Goal: Communication & Community: Answer question/provide support

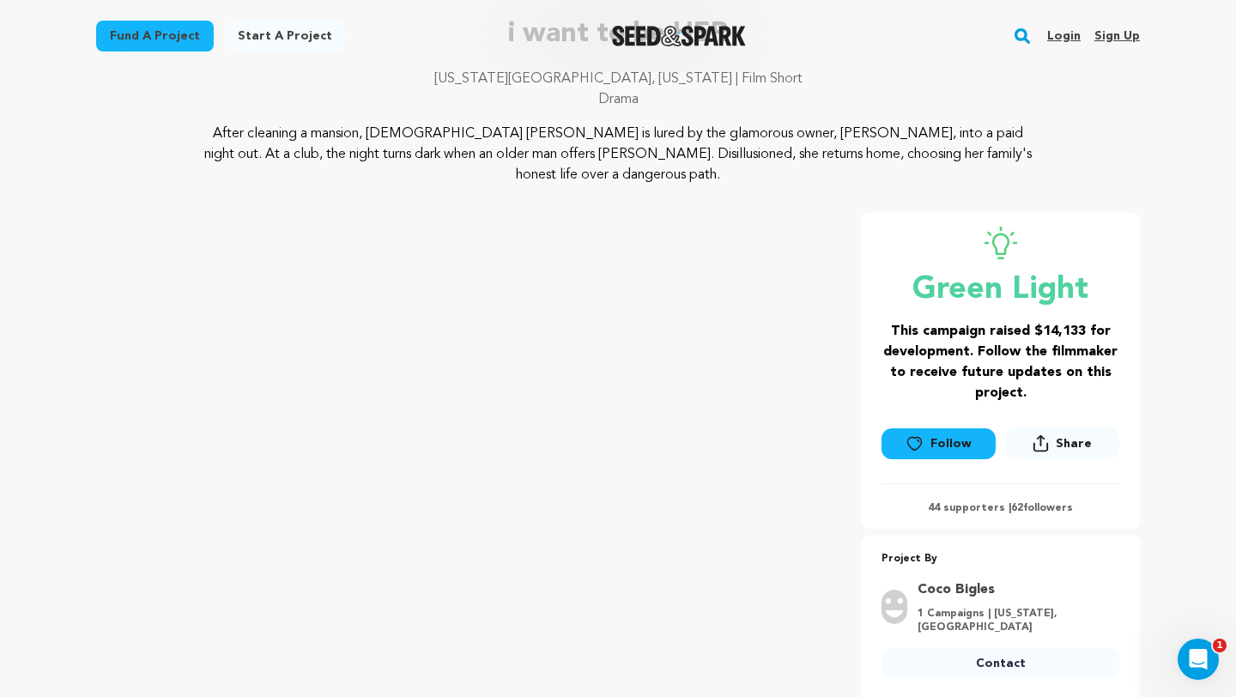
scroll to position [125, 0]
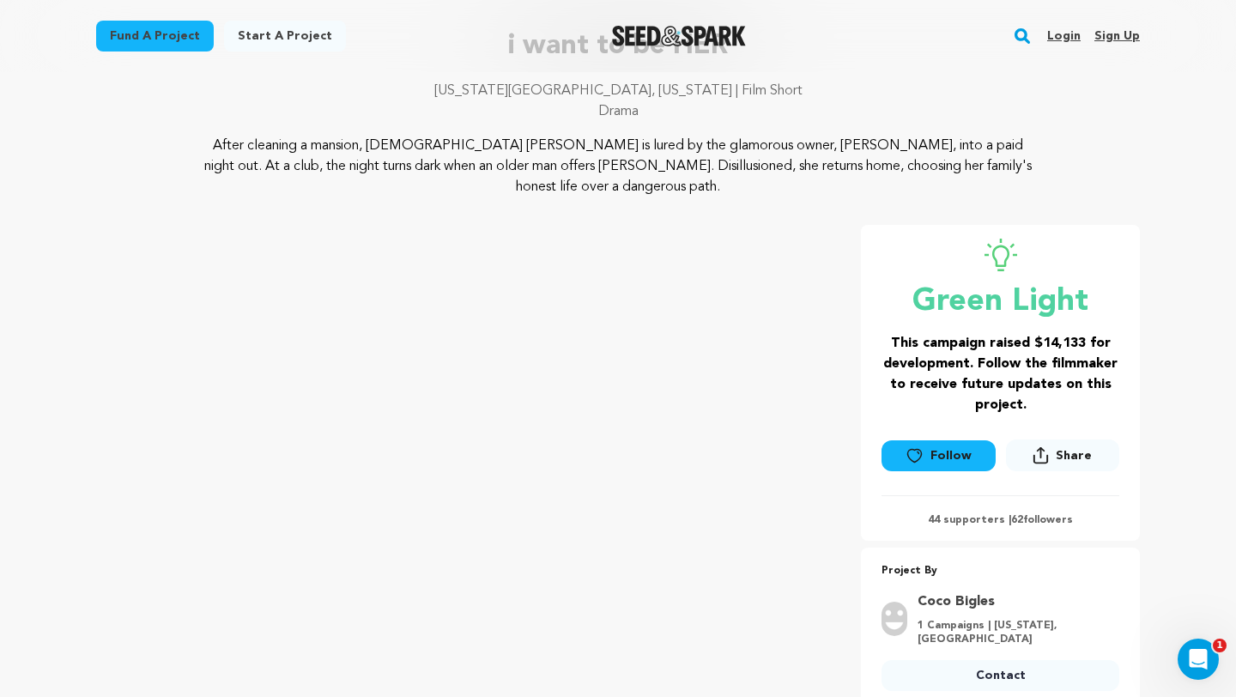
click at [1075, 35] on link "Login" at bounding box center [1064, 35] width 33 height 27
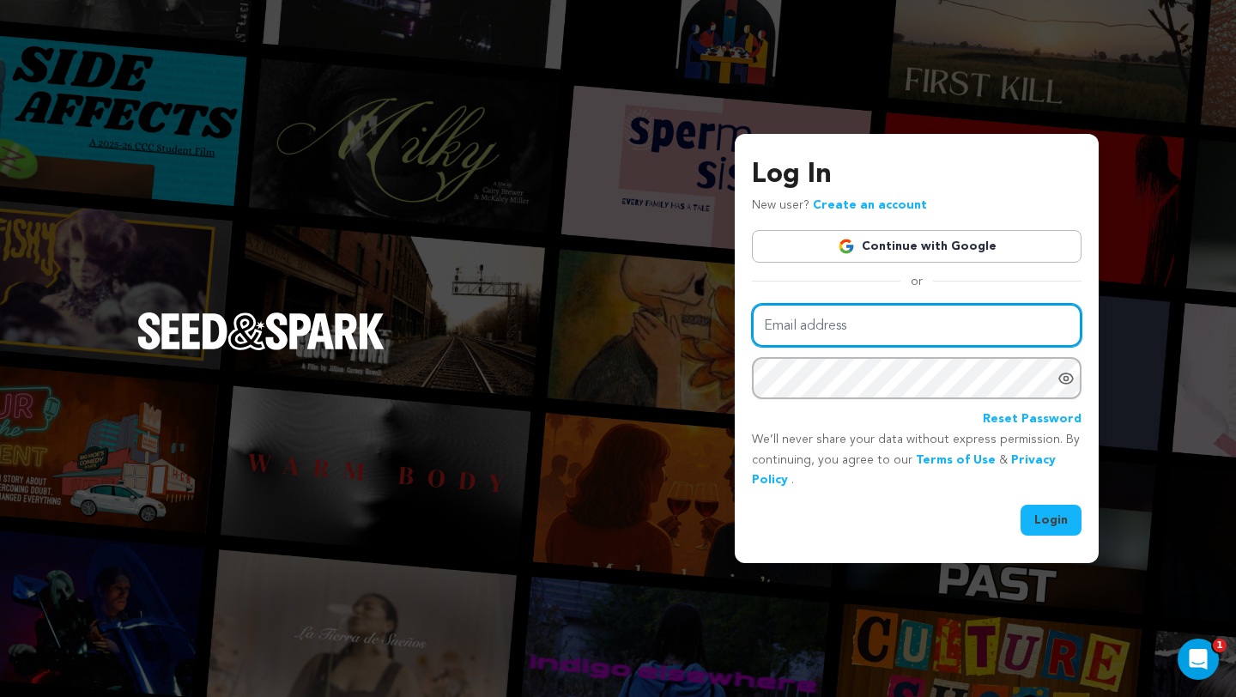
type input "coco@cocobigles.com"
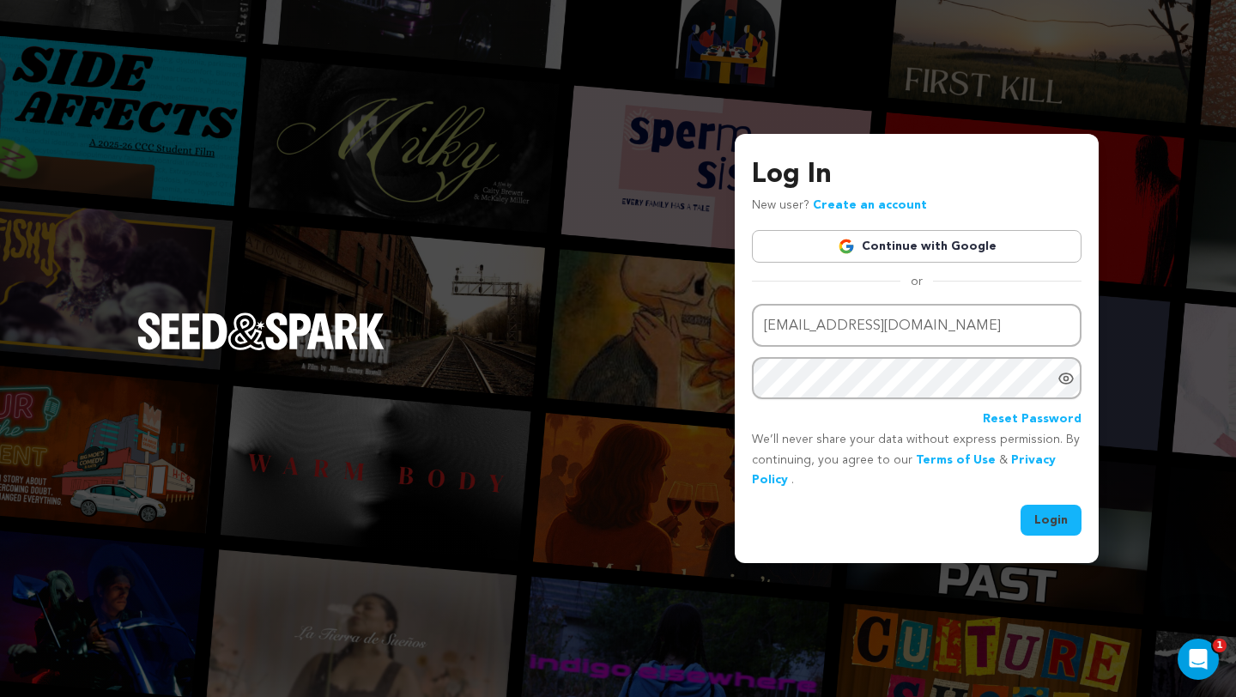
click at [1046, 511] on button "Login" at bounding box center [1051, 520] width 61 height 31
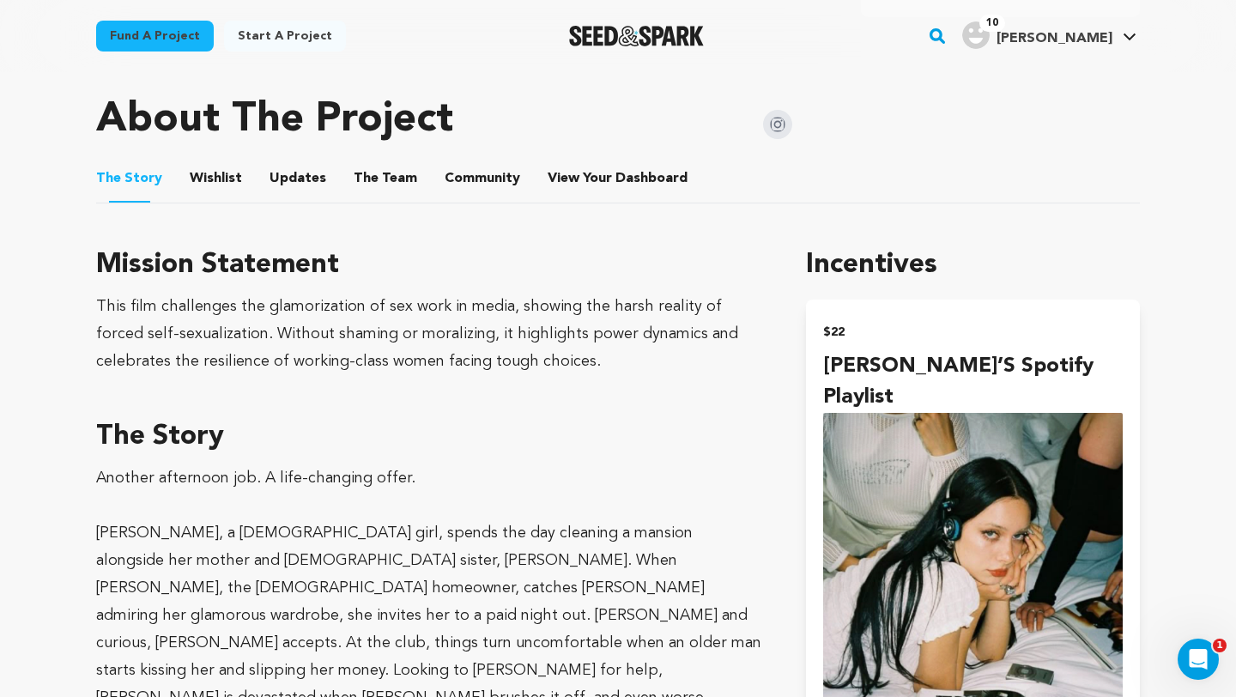
scroll to position [793, 0]
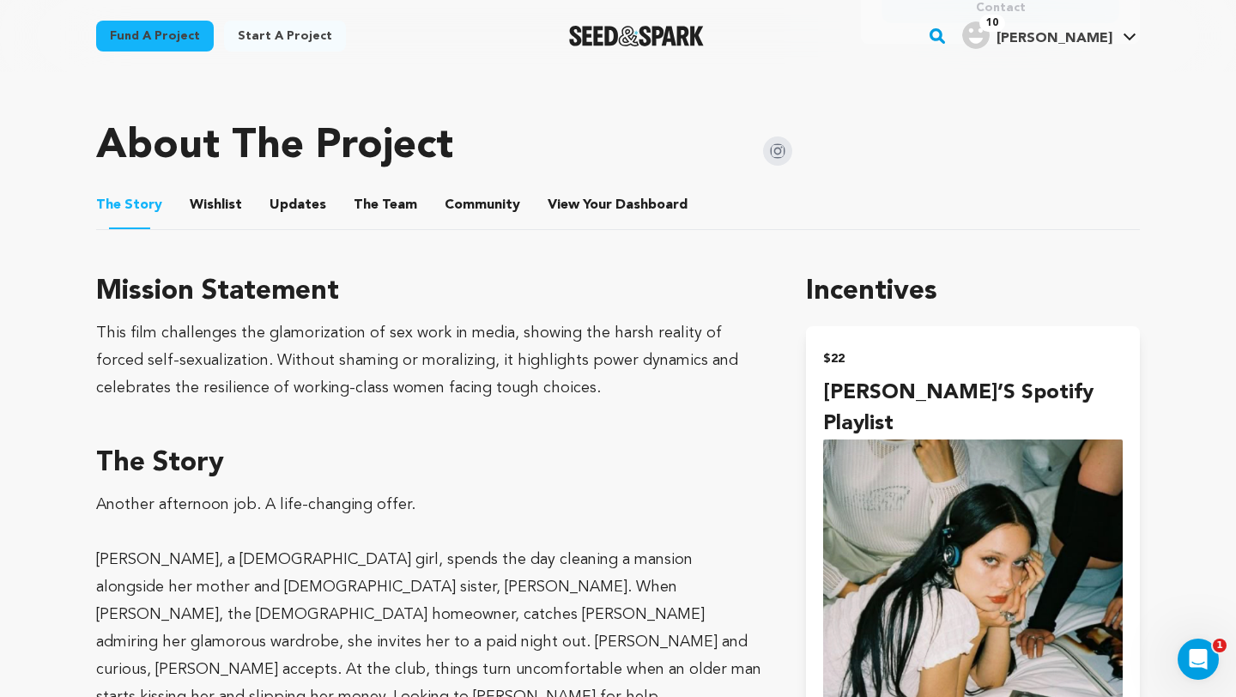
click at [229, 188] on button "Wishlist" at bounding box center [216, 208] width 41 height 41
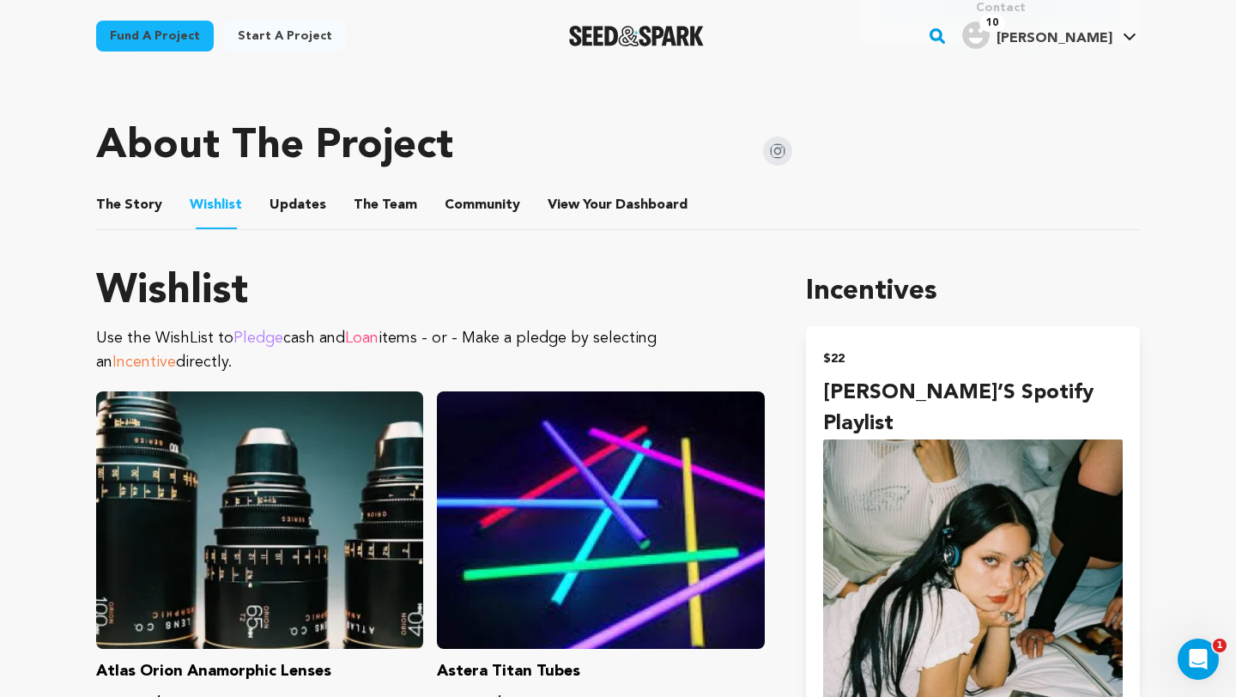
click at [296, 188] on button "Updates" at bounding box center [297, 208] width 41 height 41
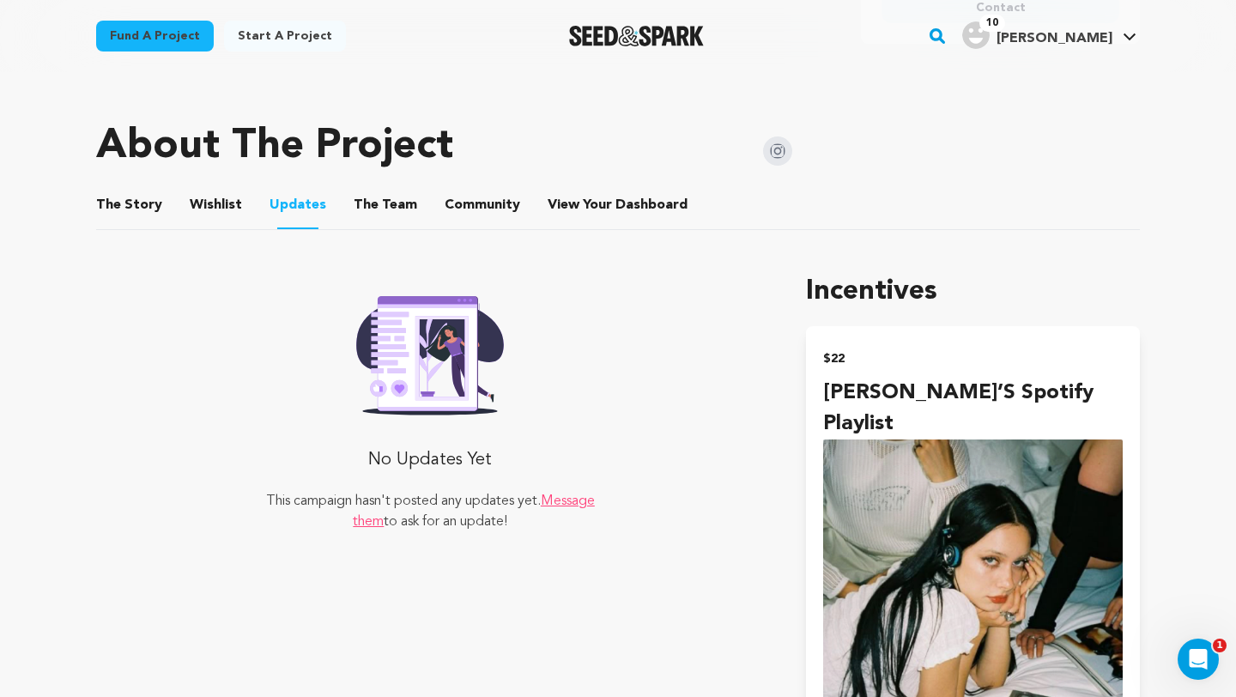
click at [365, 188] on button "The Team" at bounding box center [385, 208] width 41 height 41
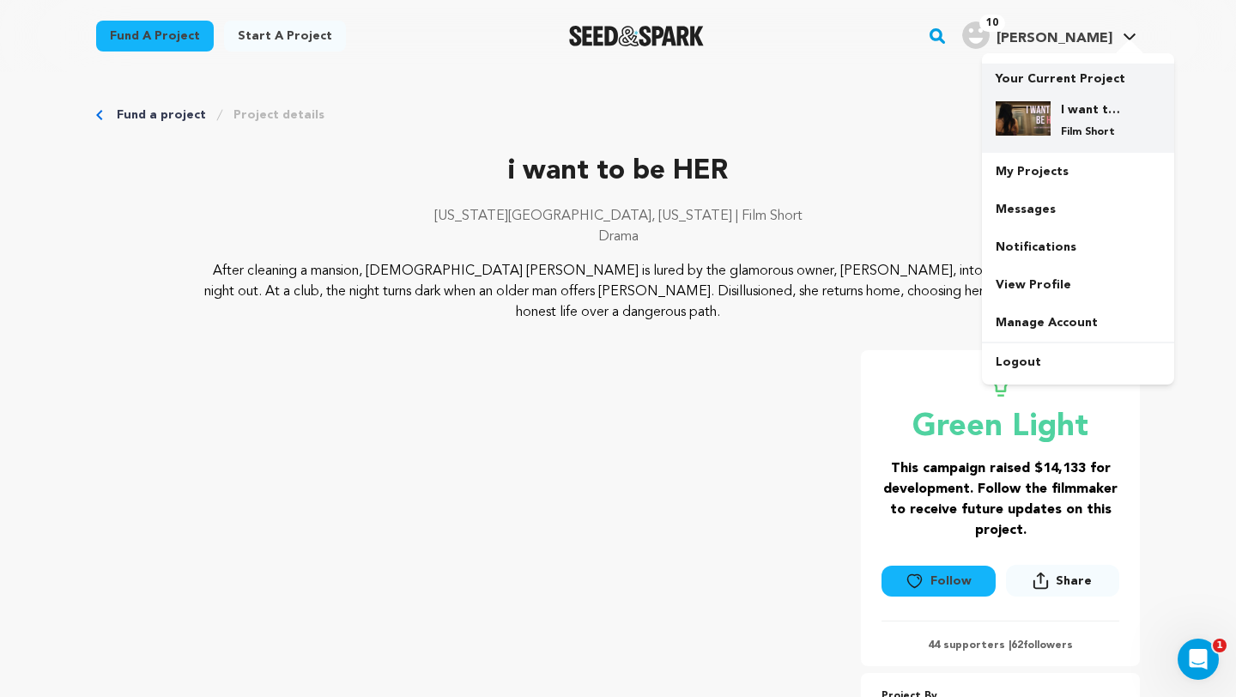
click at [1084, 94] on div "I want to be HER Film Short" at bounding box center [1078, 120] width 165 height 65
click at [1051, 128] on div "I want to be HER Film Short" at bounding box center [1092, 120] width 82 height 38
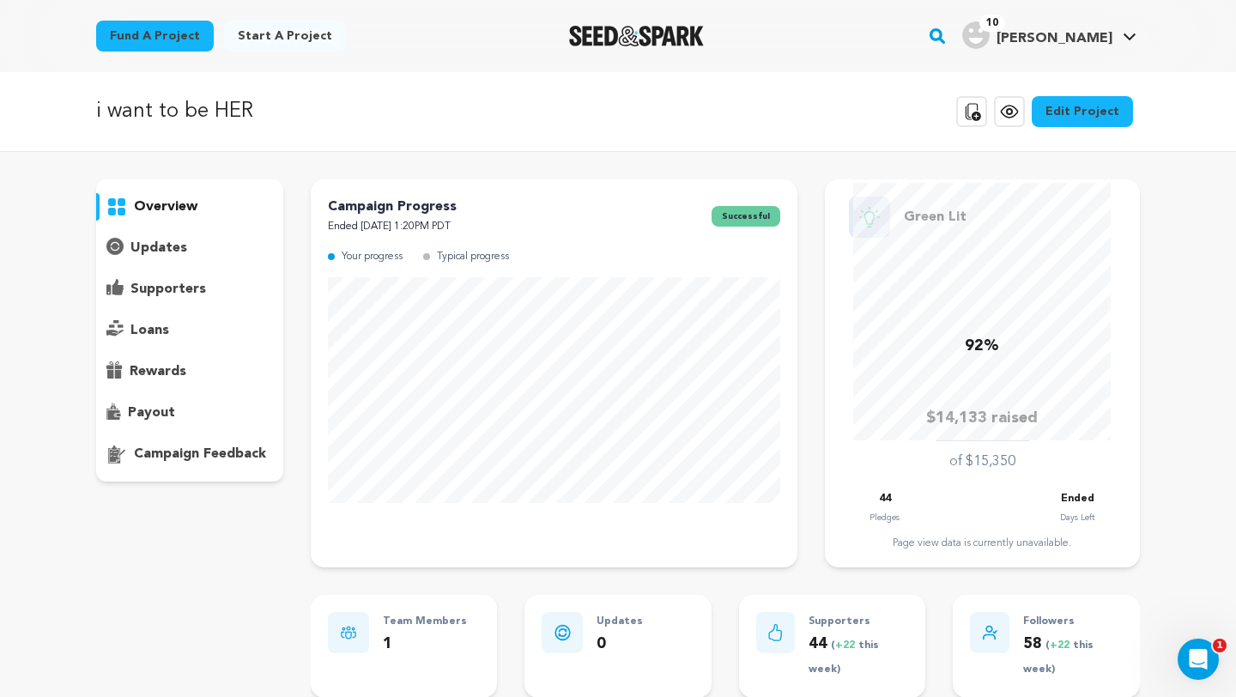
click at [189, 252] on div "updates" at bounding box center [189, 247] width 187 height 27
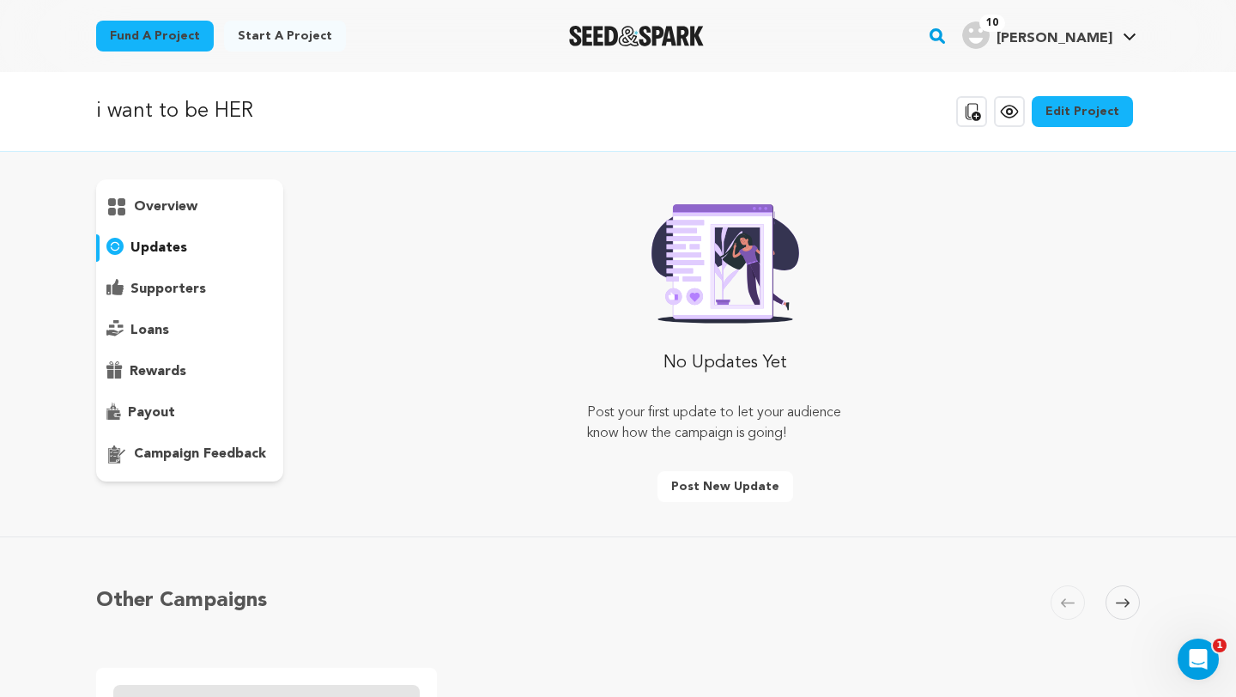
click at [177, 290] on p "supporters" at bounding box center [169, 289] width 76 height 21
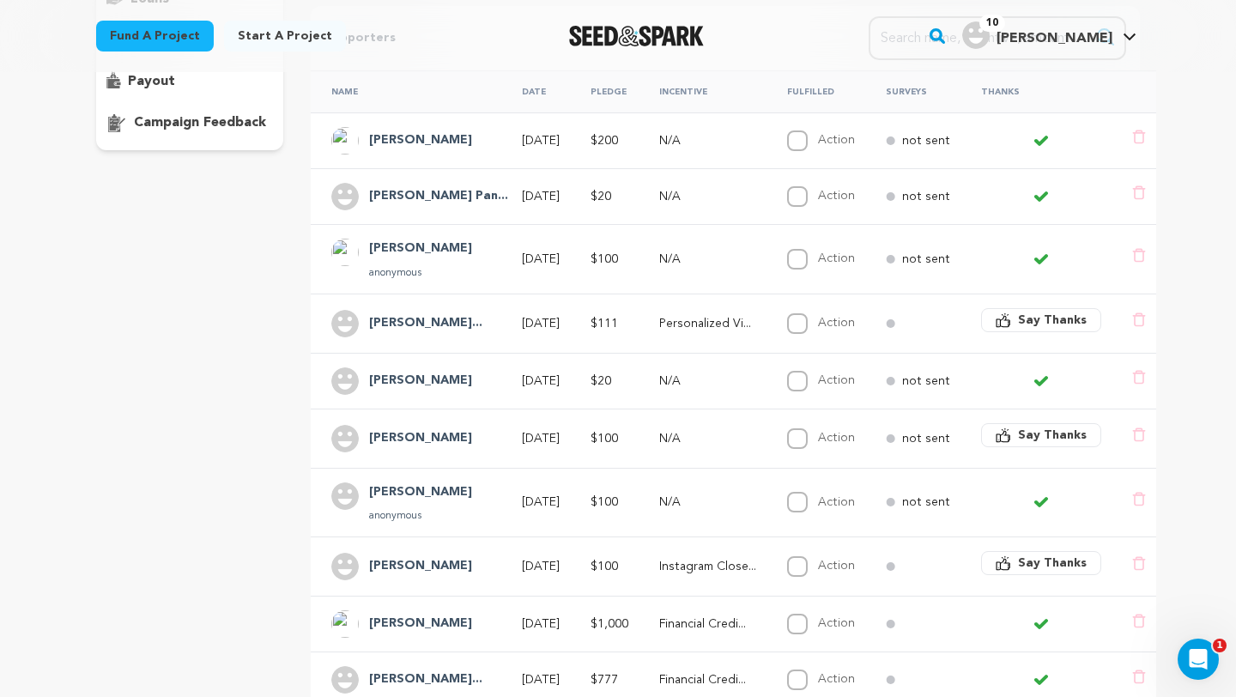
scroll to position [332, 0]
click at [997, 324] on icon "button" at bounding box center [1003, 319] width 15 height 15
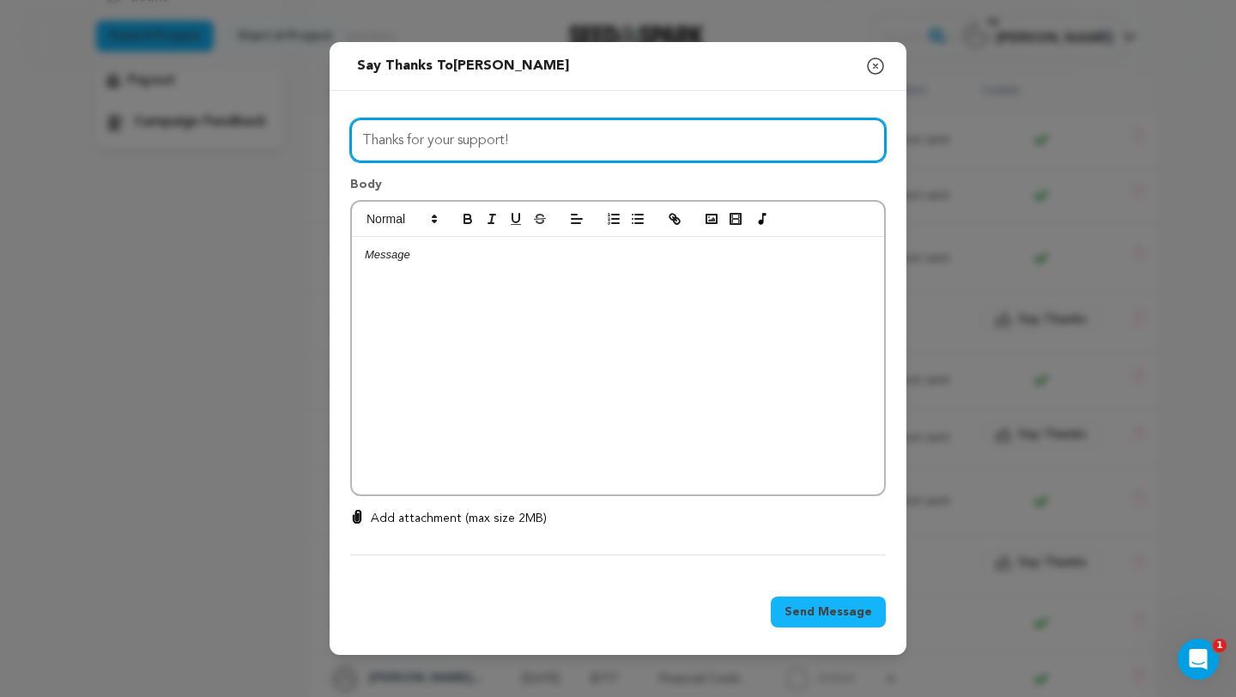
click at [714, 147] on input "Thanks for your support!" at bounding box center [618, 140] width 536 height 44
click at [677, 125] on input "Thanks for your support!" at bounding box center [618, 140] width 536 height 44
drag, startPoint x: 654, startPoint y: 141, endPoint x: 272, endPoint y: 134, distance: 382.2
click at [272, 134] on div "Send message to Angélica Alvarado Say thanks to Angélica Alvarado Compose New M…" at bounding box center [618, 348] width 1236 height 697
paste input "Because of you, i want to be HER is happening 🫶"
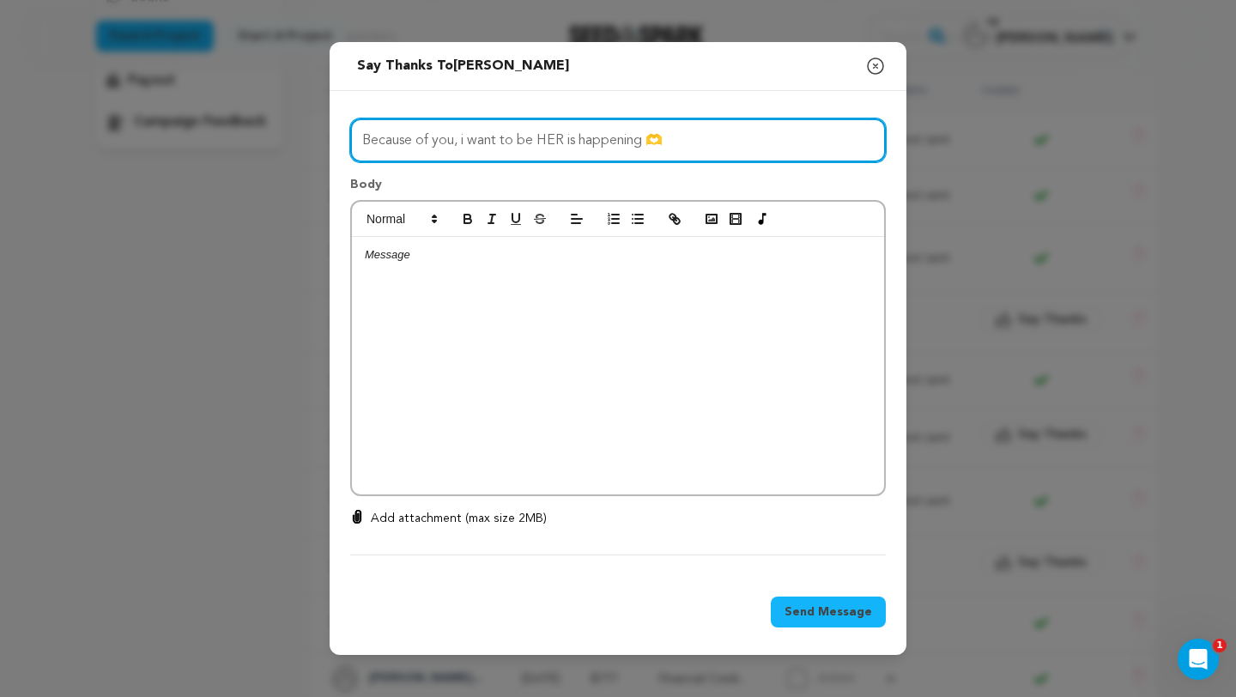
type input "Because of you, i want to be HER is happening 🫶"
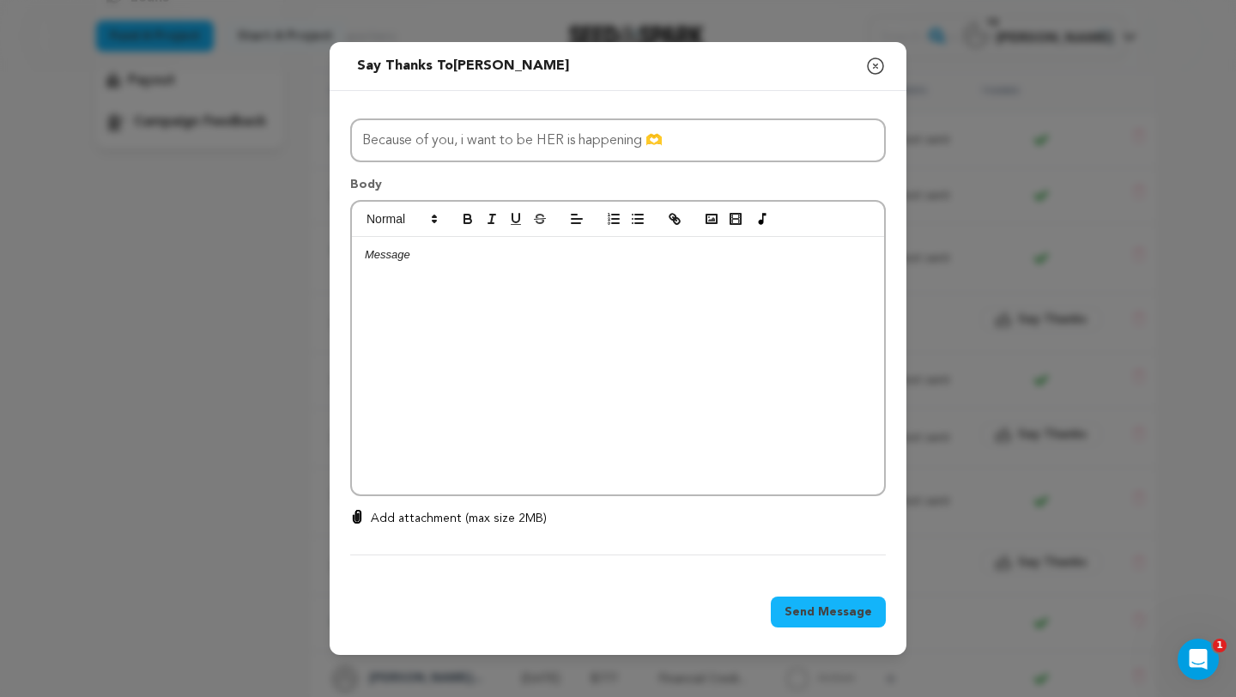
click at [564, 276] on div at bounding box center [618, 366] width 532 height 258
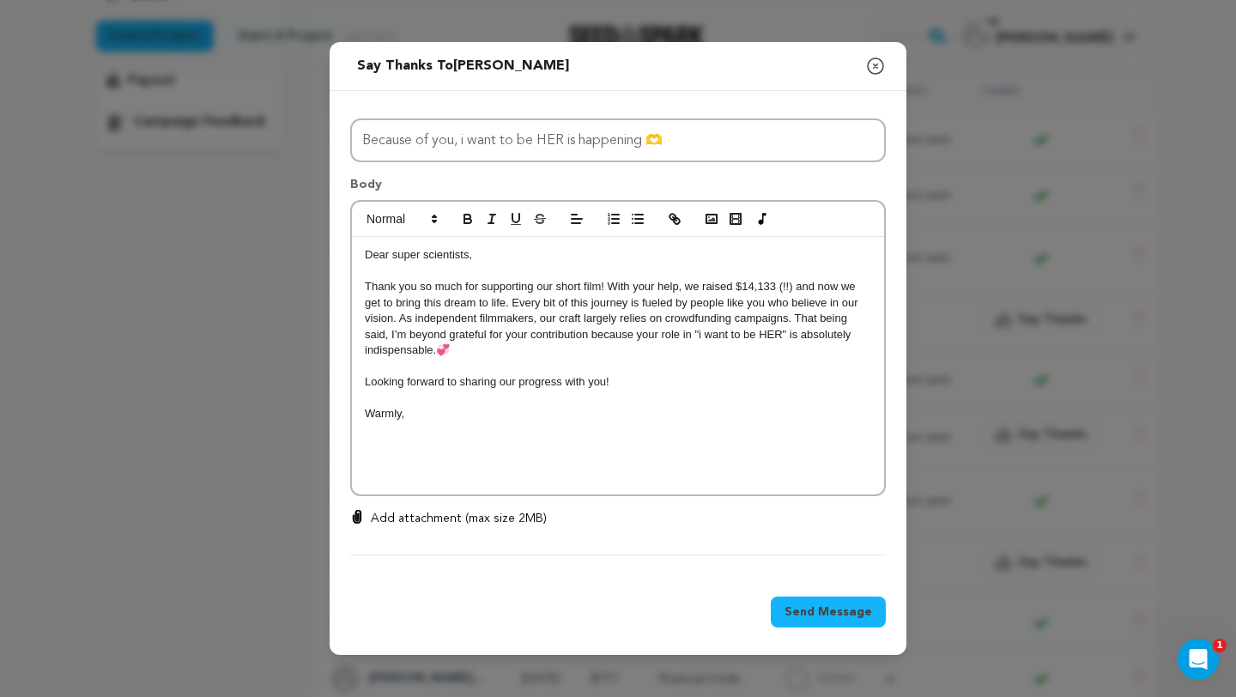
click at [363, 284] on div "Dear super scientists, Thank you so much for supporting our short film! With yo…" at bounding box center [618, 366] width 532 height 258
click at [383, 433] on div "Dear super scientists, Thank you so much for supporting our short film! With yo…" at bounding box center [618, 366] width 532 height 258
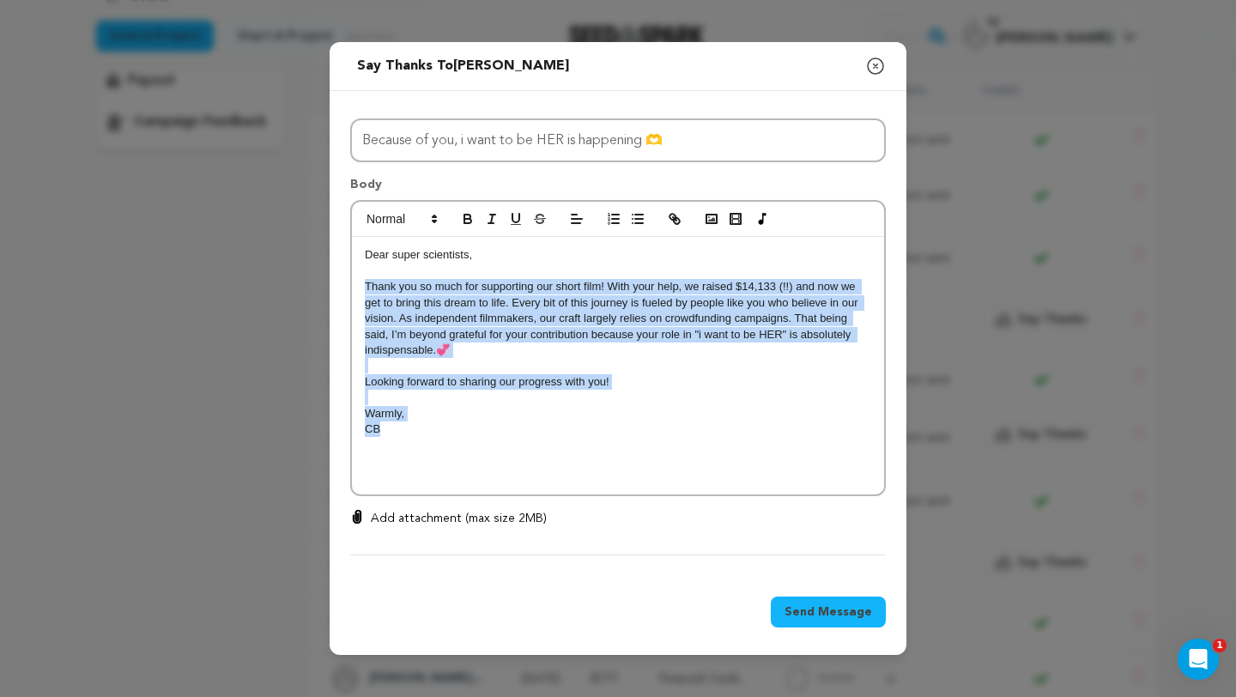
drag, startPoint x: 453, startPoint y: 431, endPoint x: 347, endPoint y: 286, distance: 179.5
click at [347, 284] on div "All Incentives Lucy’s Spotify Playlist Instagram Close Friend's/Character Quiz …" at bounding box center [618, 334] width 577 height 486
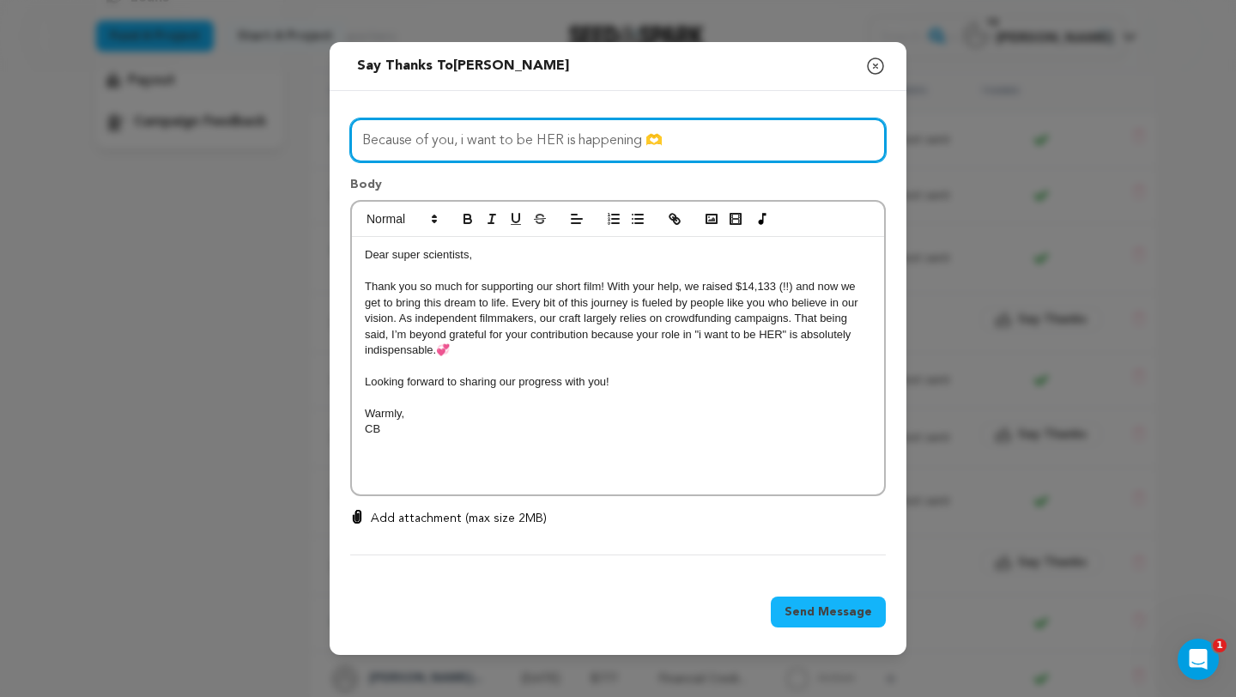
click at [682, 138] on input "Because of you, i want to be HER is happening 🫶" at bounding box center [618, 140] width 536 height 44
drag, startPoint x: 682, startPoint y: 138, endPoint x: 346, endPoint y: 135, distance: 335.8
click at [344, 135] on div "All Incentives Lucy’s Spotify Playlist Instagram Close Friend's/Character Quiz …" at bounding box center [618, 334] width 577 height 486
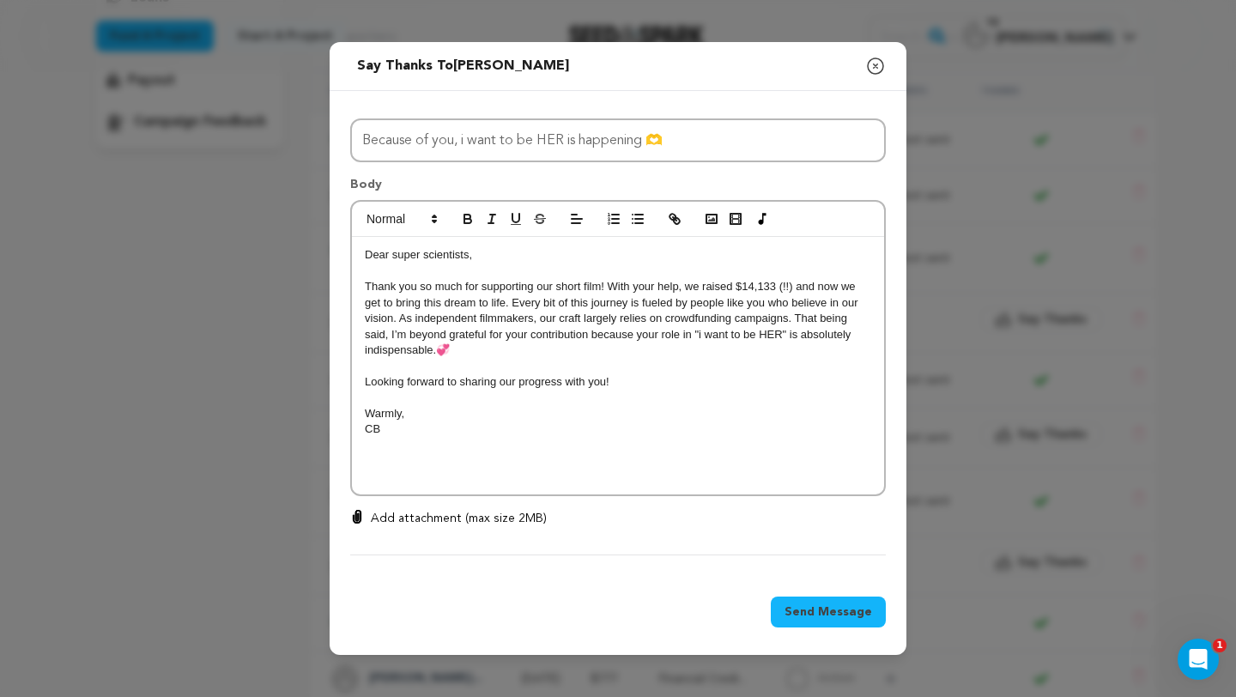
click at [386, 432] on p "CB" at bounding box center [618, 429] width 507 height 15
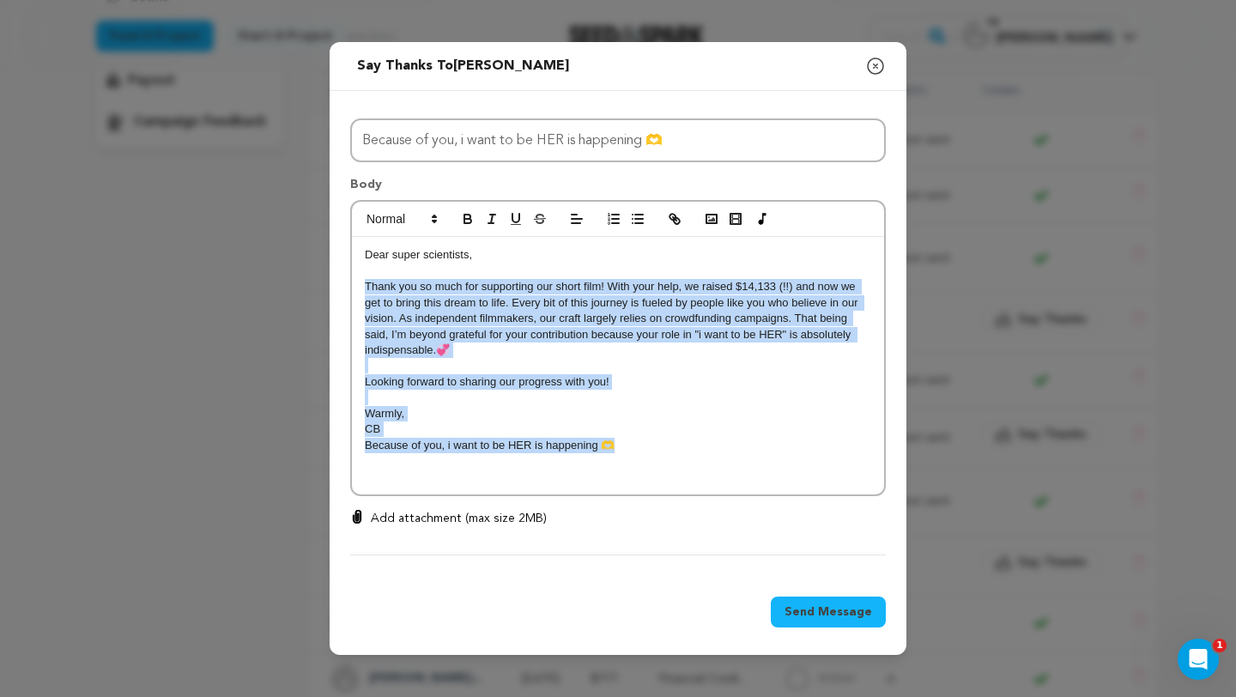
drag, startPoint x: 624, startPoint y: 447, endPoint x: 353, endPoint y: 286, distance: 315.7
click at [353, 286] on div "Dear super scientists, Thank you so much for supporting our short film! With yo…" at bounding box center [618, 366] width 532 height 258
copy div "Thank you so much for supporting our short film! With your help, we raised $14,…"
click at [545, 471] on div "Dear super scientists, Thank you so much for supporting our short film! With yo…" at bounding box center [618, 366] width 532 height 258
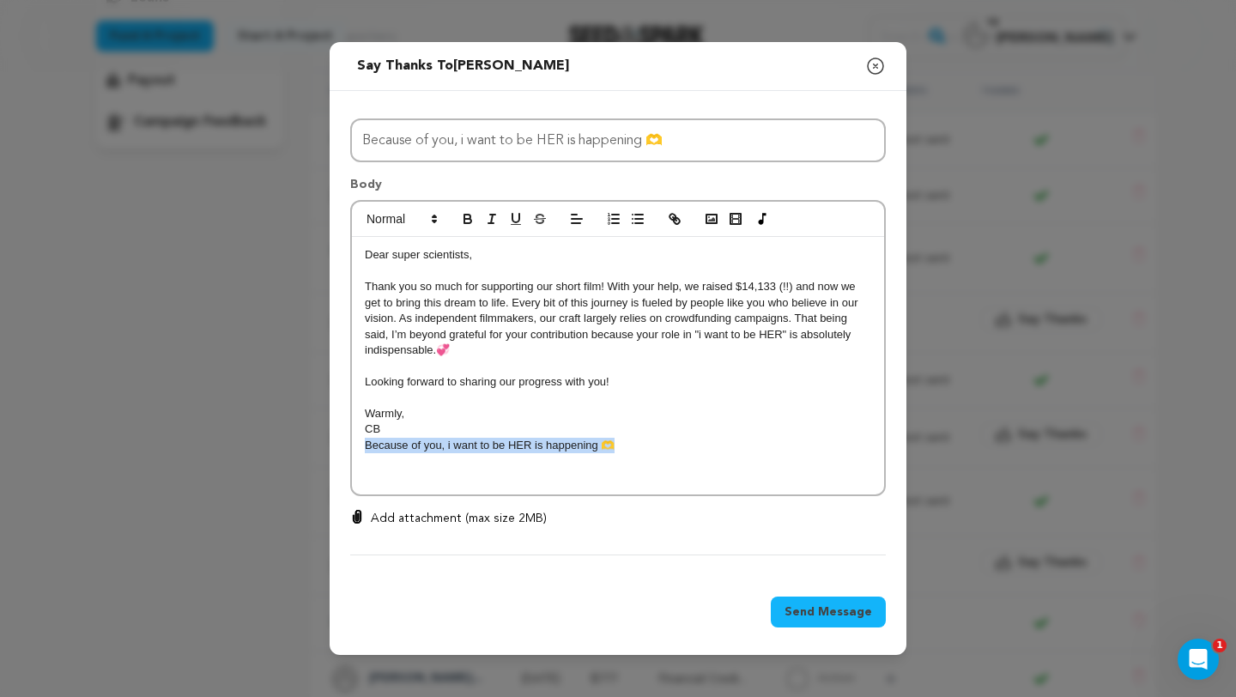
drag, startPoint x: 627, startPoint y: 446, endPoint x: 329, endPoint y: 441, distance: 298.0
click at [330, 442] on div "All Incentives Lucy’s Spotify Playlist Instagram Close Friend's/Character Quiz …" at bounding box center [618, 334] width 577 height 486
click at [815, 611] on span "Send Message" at bounding box center [829, 612] width 88 height 17
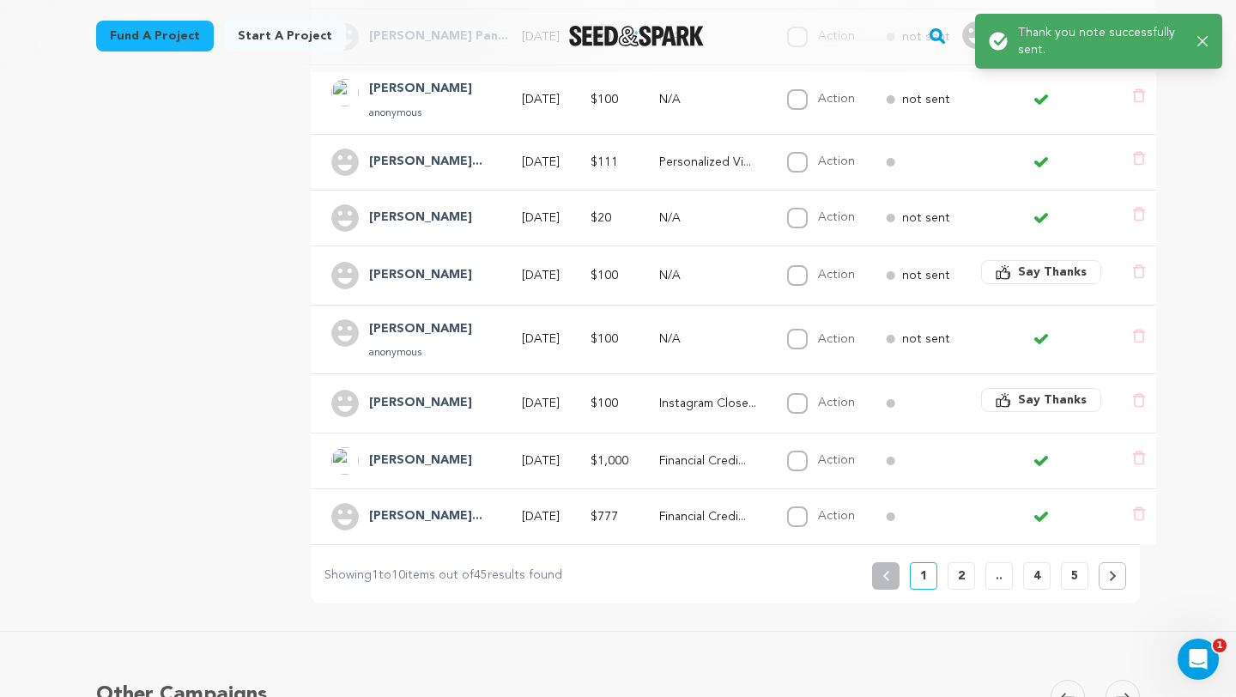
scroll to position [511, 0]
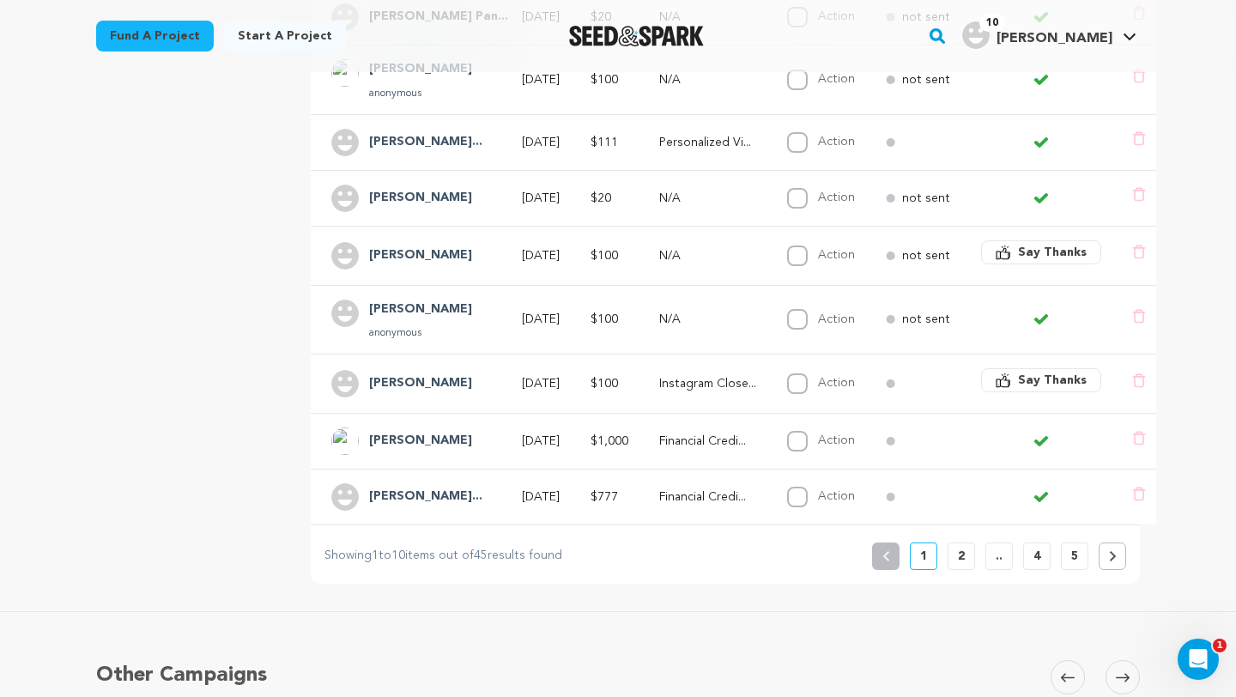
click at [999, 378] on icon "button" at bounding box center [1003, 381] width 14 height 11
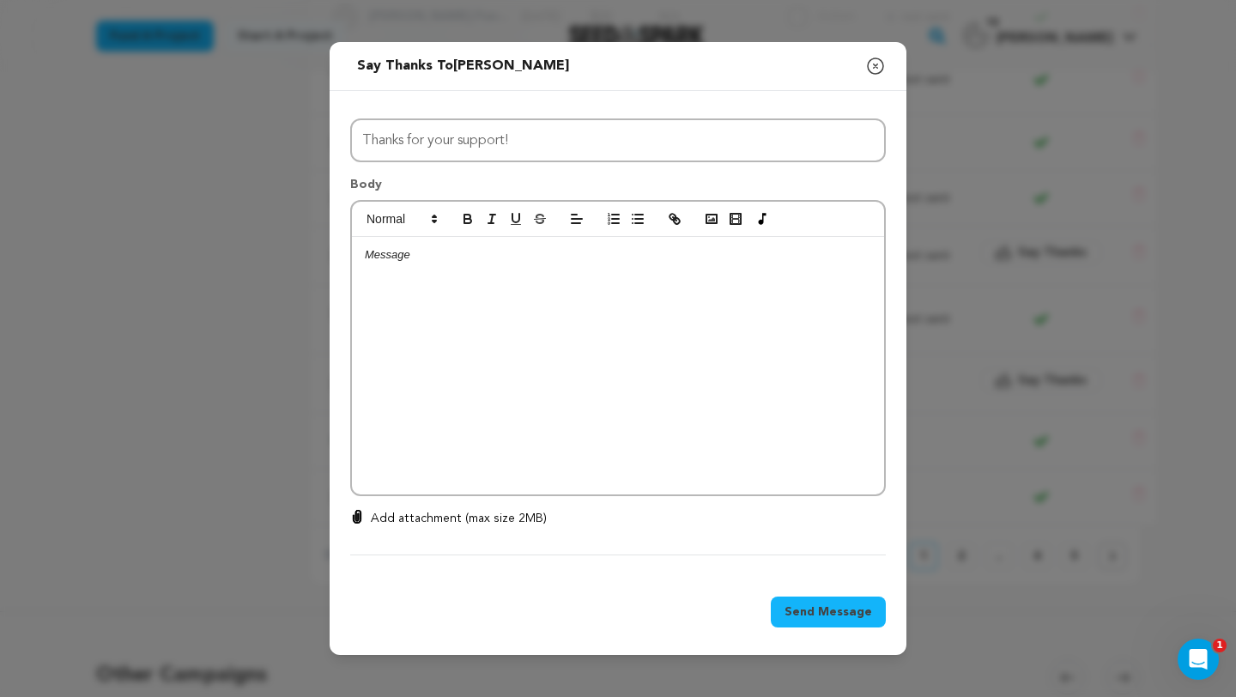
click at [454, 261] on p at bounding box center [618, 254] width 507 height 15
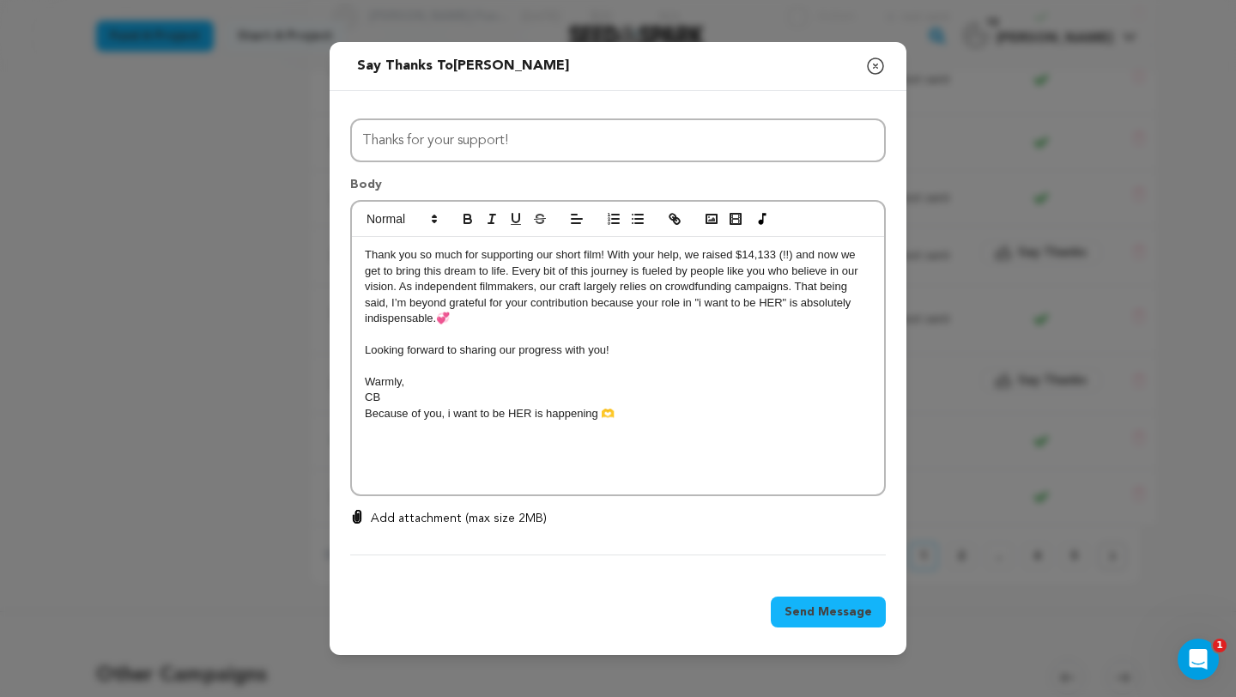
scroll to position [0, 0]
click at [362, 256] on div "Thank you so much for supporting our short film! With your help, we raised $14,…" at bounding box center [618, 366] width 532 height 258
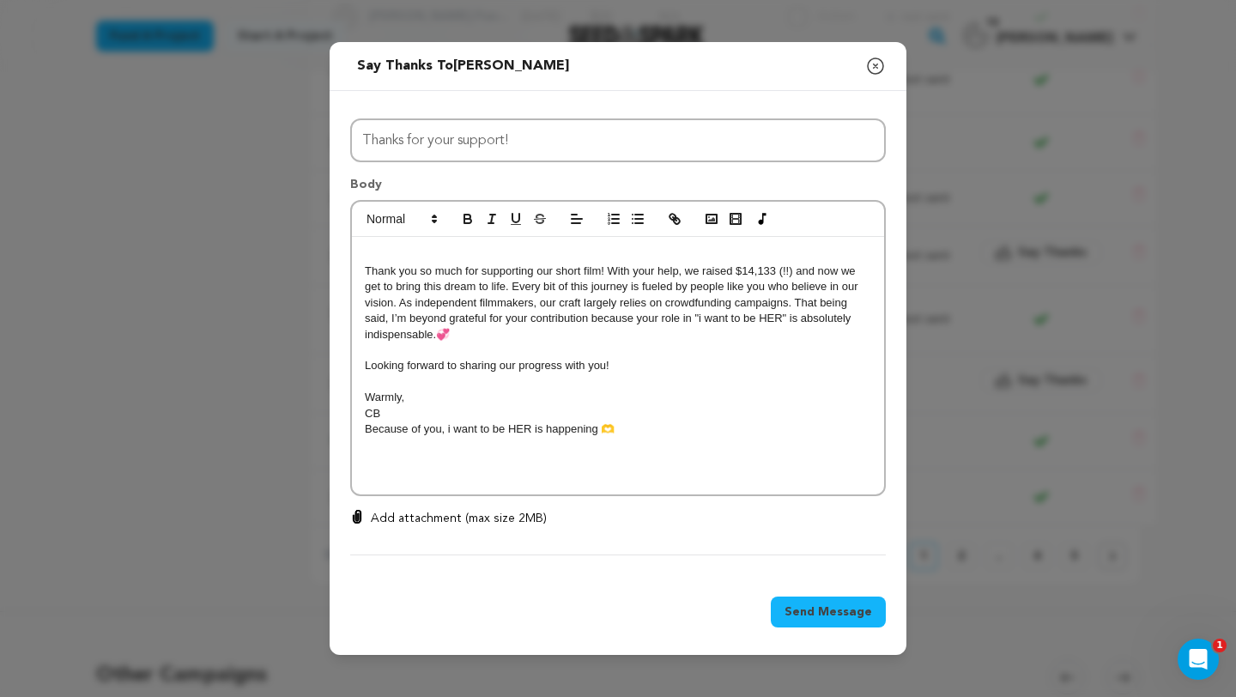
click at [375, 252] on p at bounding box center [618, 254] width 507 height 15
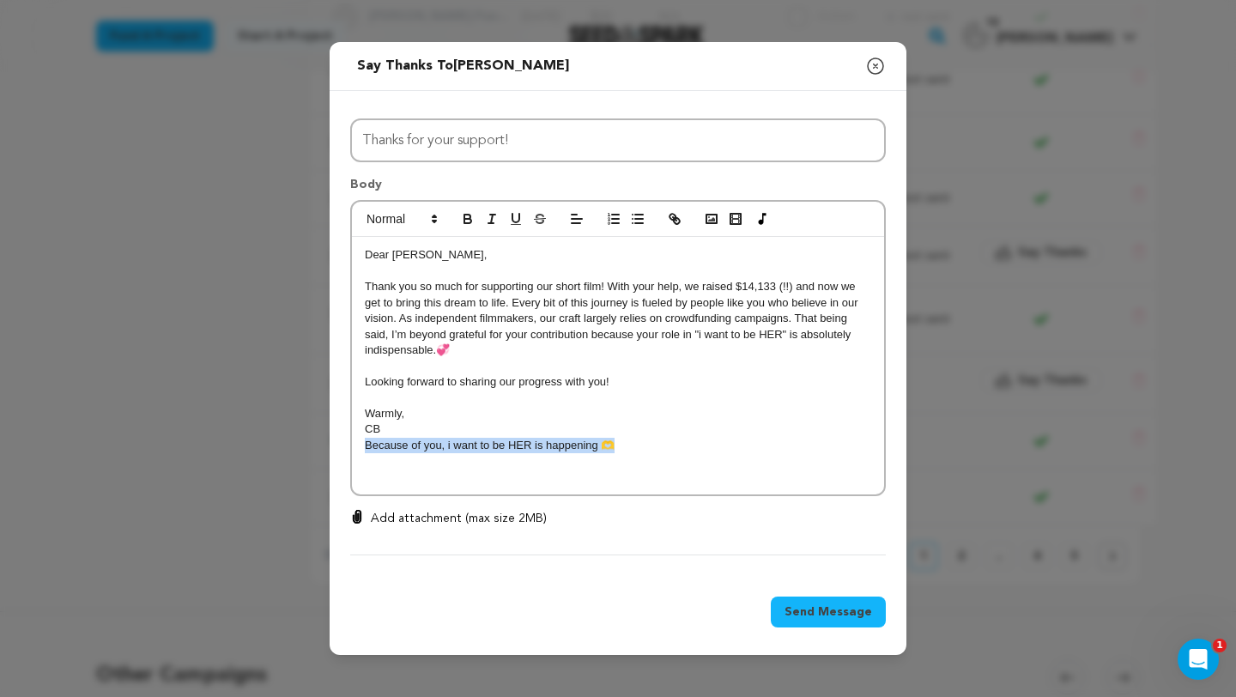
drag, startPoint x: 617, startPoint y: 447, endPoint x: 308, endPoint y: 446, distance: 308.3
click at [308, 447] on div "Send message to Maribel Aguilar Say thanks to Maribel Aguilar Compose New Messa…" at bounding box center [618, 348] width 1236 height 697
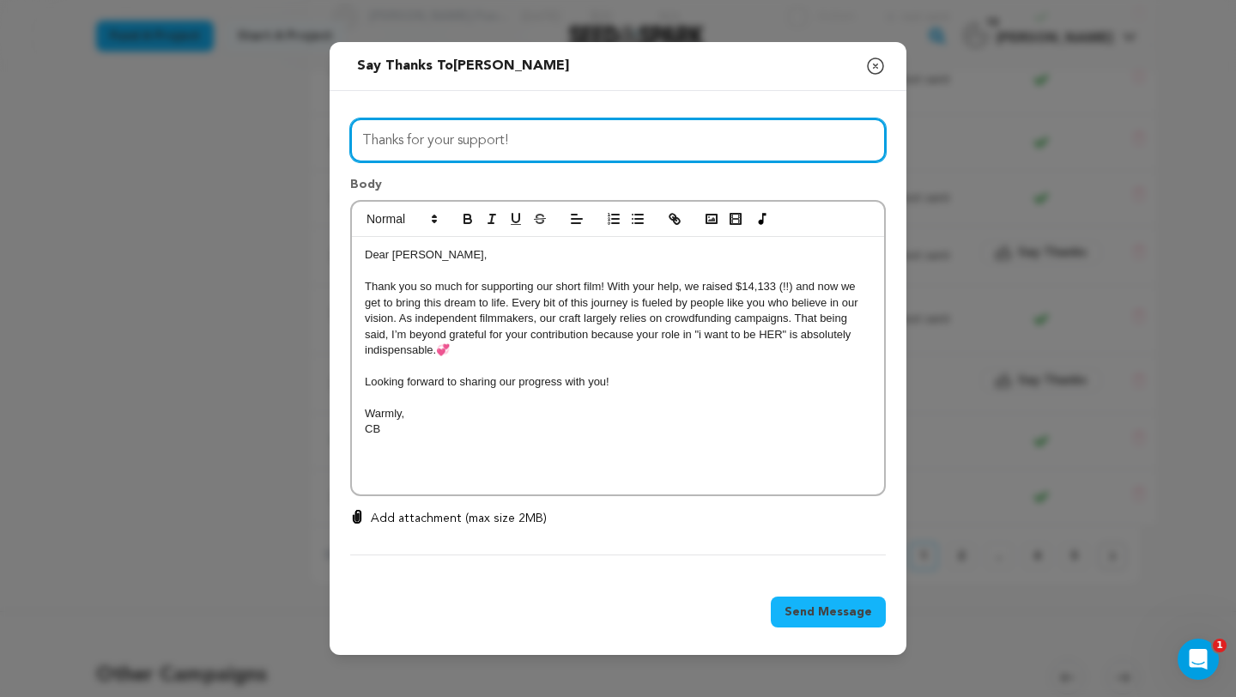
click at [514, 140] on input "Thanks for your support!" at bounding box center [618, 140] width 536 height 44
drag, startPoint x: 514, startPoint y: 140, endPoint x: 331, endPoint y: 137, distance: 182.9
click at [331, 139] on div "All Incentives Lucy’s Spotify Playlist Instagram Close Friend's/Character Quiz …" at bounding box center [618, 334] width 577 height 486
paste input "Because of you, i want to be HER is happening 🫶"
type input "Because of you, i want to be HER is happening 🫶"
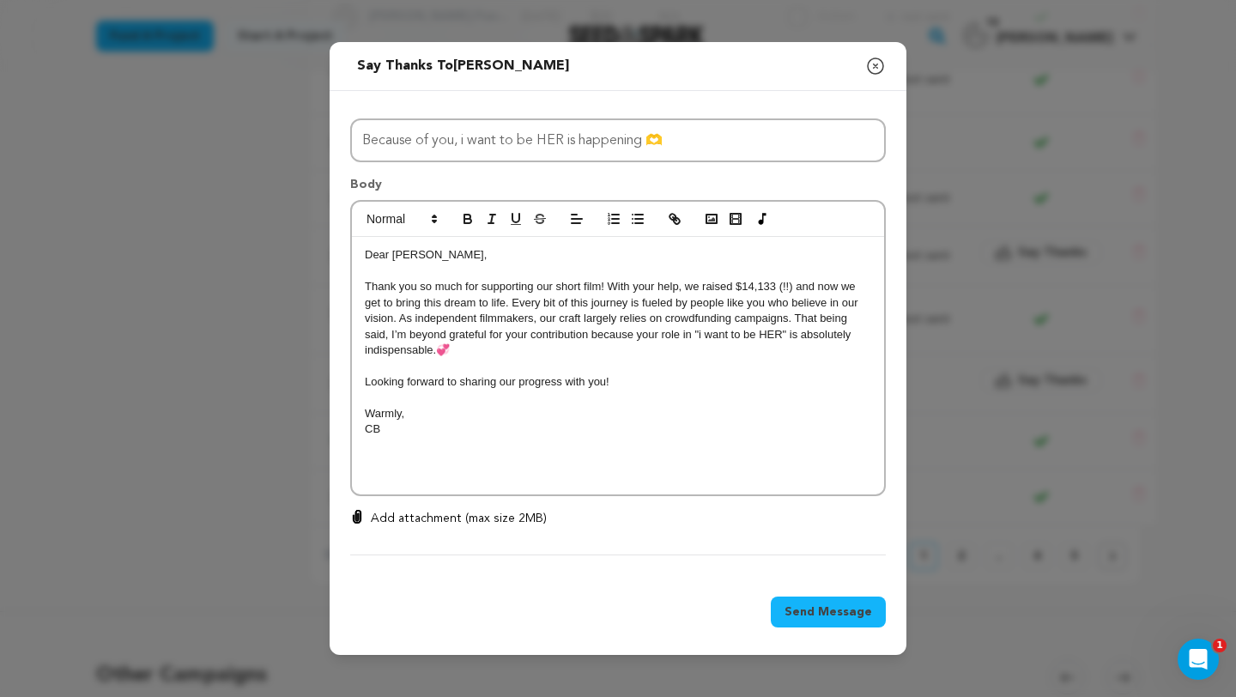
click at [616, 382] on p "Looking forward to sharing our progress with you!" at bounding box center [618, 381] width 507 height 15
drag, startPoint x: 385, startPoint y: 413, endPoint x: 641, endPoint y: 418, distance: 256.8
click at [641, 418] on p "PS: It's been way too long since we've seen Mariana!" at bounding box center [618, 413] width 507 height 15
drag, startPoint x: 527, startPoint y: 417, endPoint x: 352, endPoint y: 411, distance: 175.3
click at [352, 412] on div "Dear Maribel, Thank you so much for supporting our short film! With your help, …" at bounding box center [618, 366] width 532 height 258
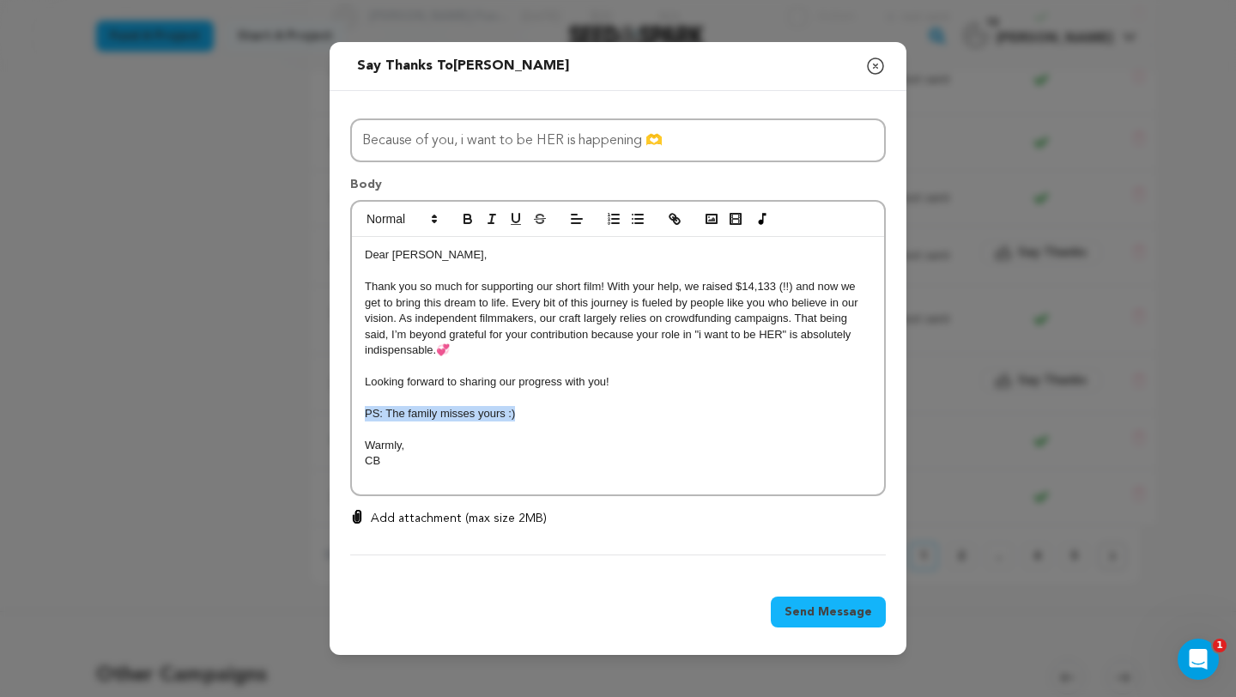
click at [408, 416] on p "PS: The family misses yours :)" at bounding box center [618, 413] width 507 height 15
drag, startPoint x: 408, startPoint y: 416, endPoint x: 386, endPoint y: 416, distance: 22.3
click at [386, 416] on p "PS: The family misses yours :)" at bounding box center [618, 413] width 507 height 15
drag, startPoint x: 507, startPoint y: 416, endPoint x: 386, endPoint y: 407, distance: 121.4
click at [386, 407] on p "PS: Our family misses yours :)" at bounding box center [618, 413] width 507 height 15
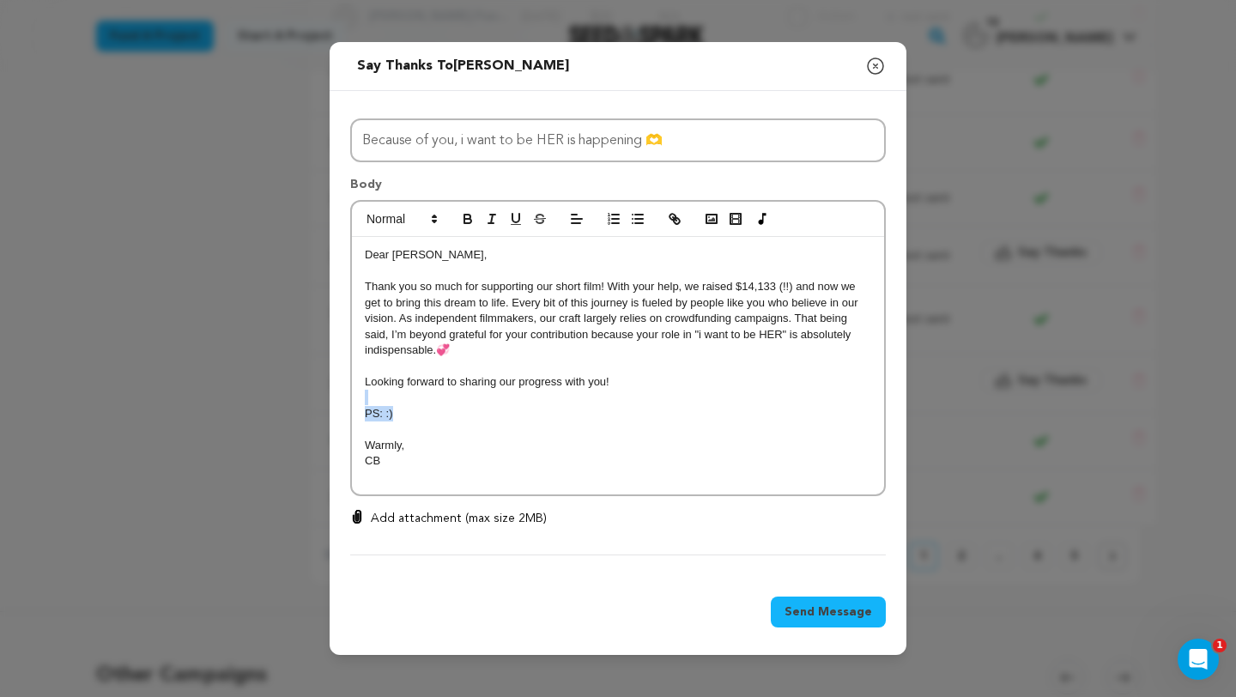
drag, startPoint x: 455, startPoint y: 407, endPoint x: 337, endPoint y: 394, distance: 118.3
click at [340, 397] on div "All Incentives Lucy’s Spotify Playlist Instagram Close Friend's/Character Quiz …" at bounding box center [618, 334] width 577 height 486
drag, startPoint x: 385, startPoint y: 434, endPoint x: 361, endPoint y: 434, distance: 23.2
click at [361, 434] on div "Dear Maribel, Thank you so much for supporting our short film! With your help, …" at bounding box center [618, 366] width 532 height 258
click at [826, 607] on span "Send Message" at bounding box center [829, 612] width 88 height 17
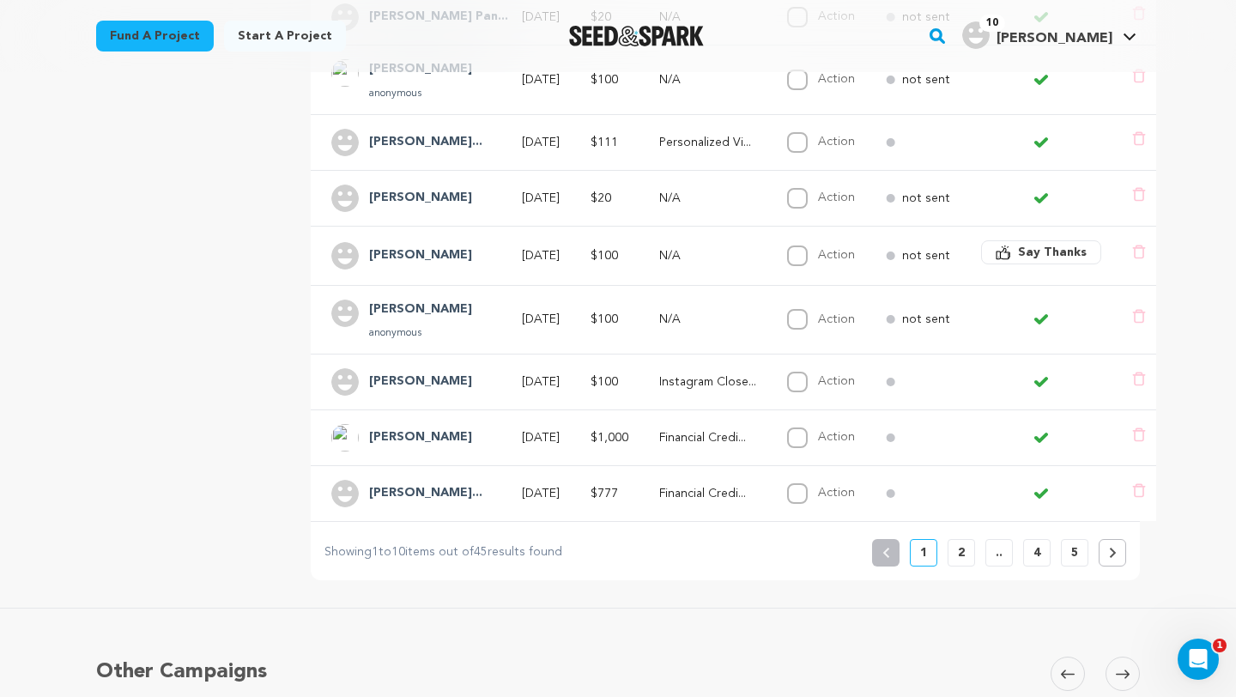
click at [957, 550] on button "2" at bounding box center [961, 552] width 27 height 27
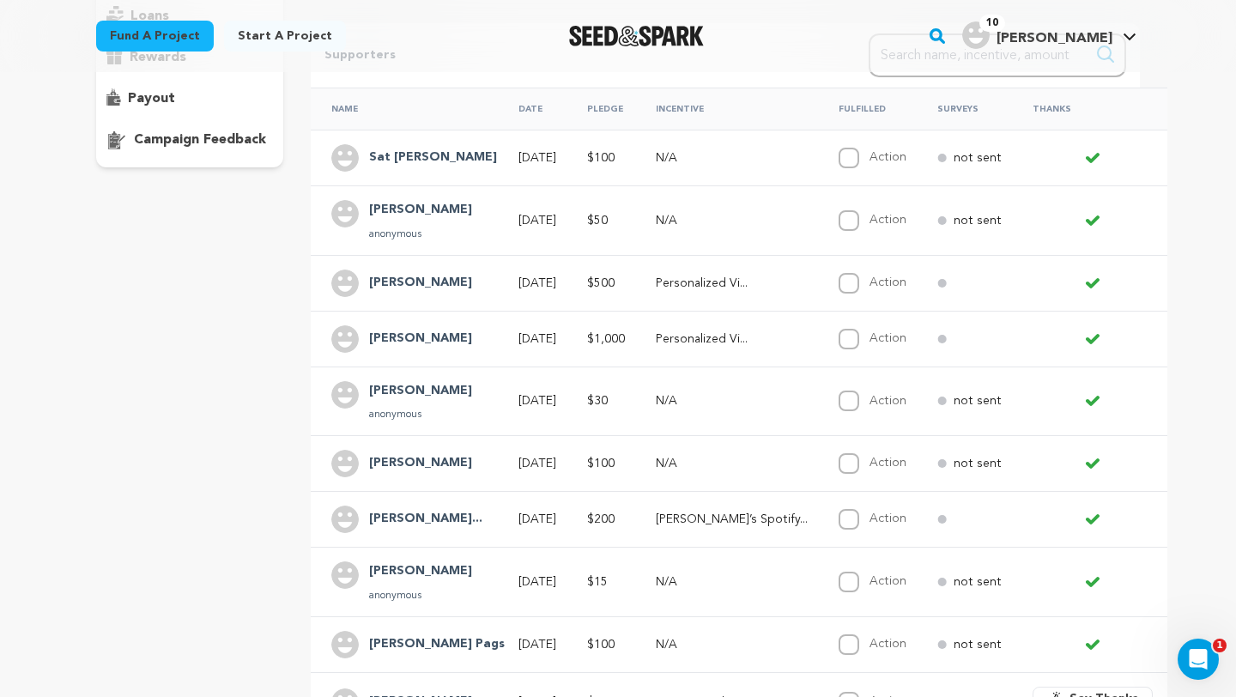
scroll to position [462, 0]
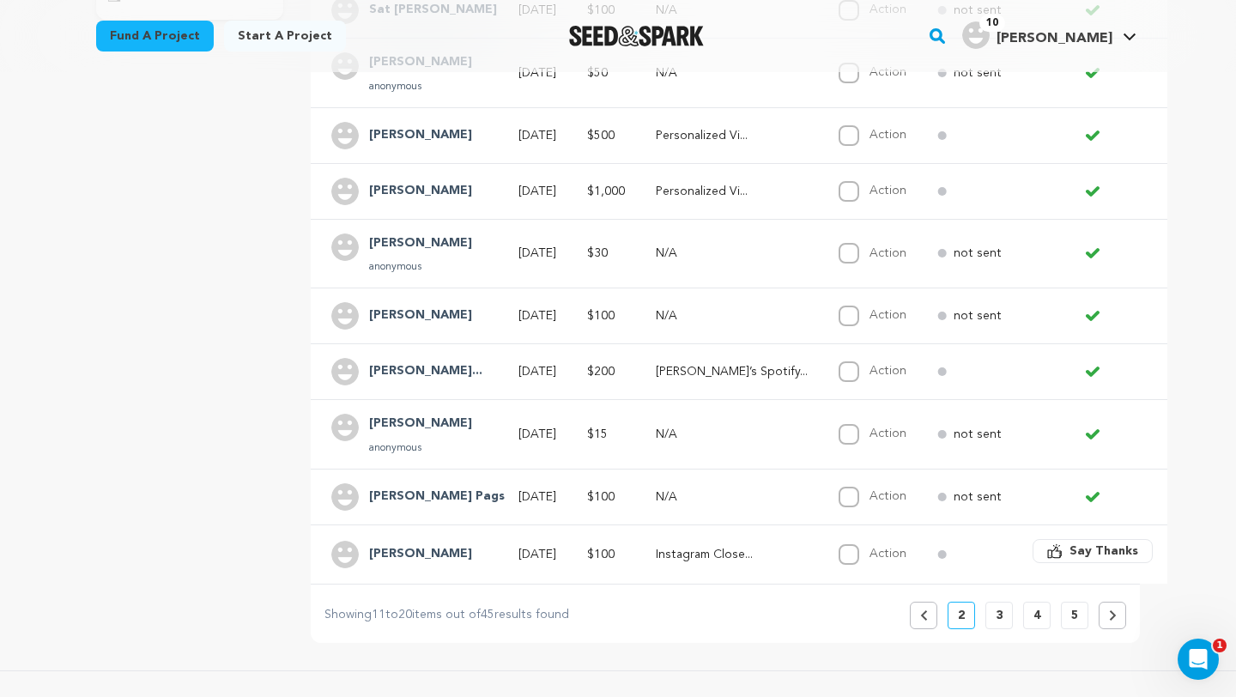
click at [994, 617] on button "3" at bounding box center [999, 615] width 27 height 27
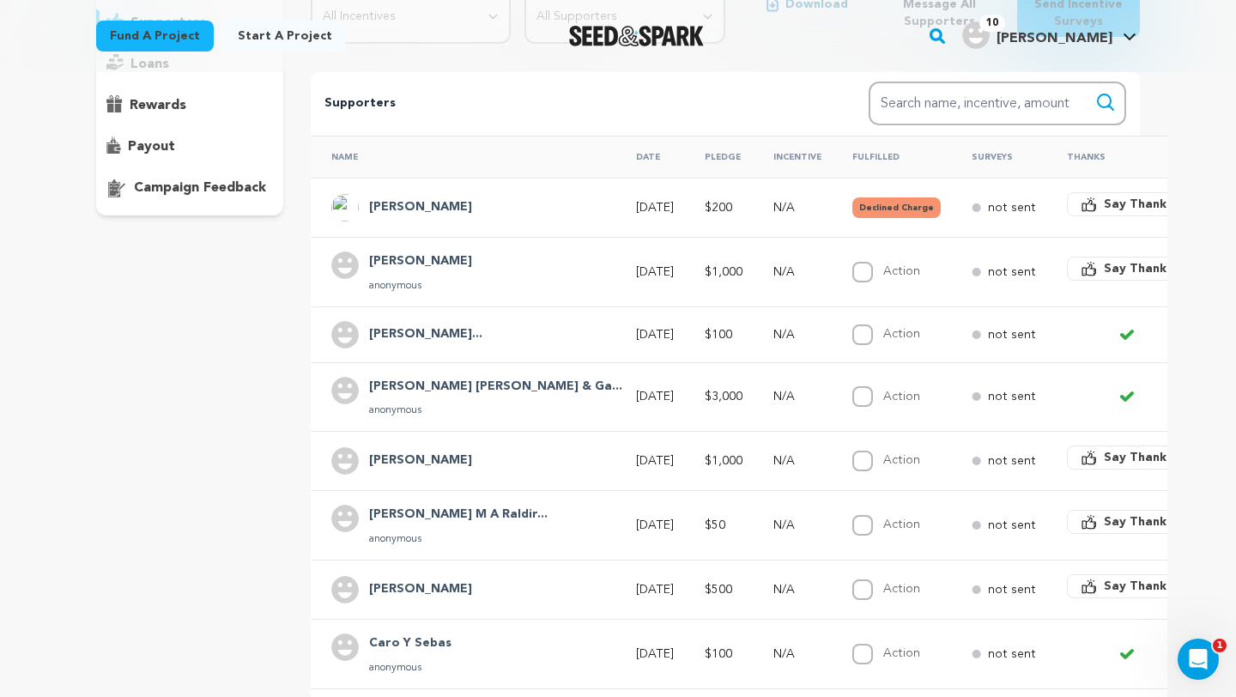
scroll to position [264, 0]
click at [1104, 271] on span "Say Thanks" at bounding box center [1138, 270] width 69 height 17
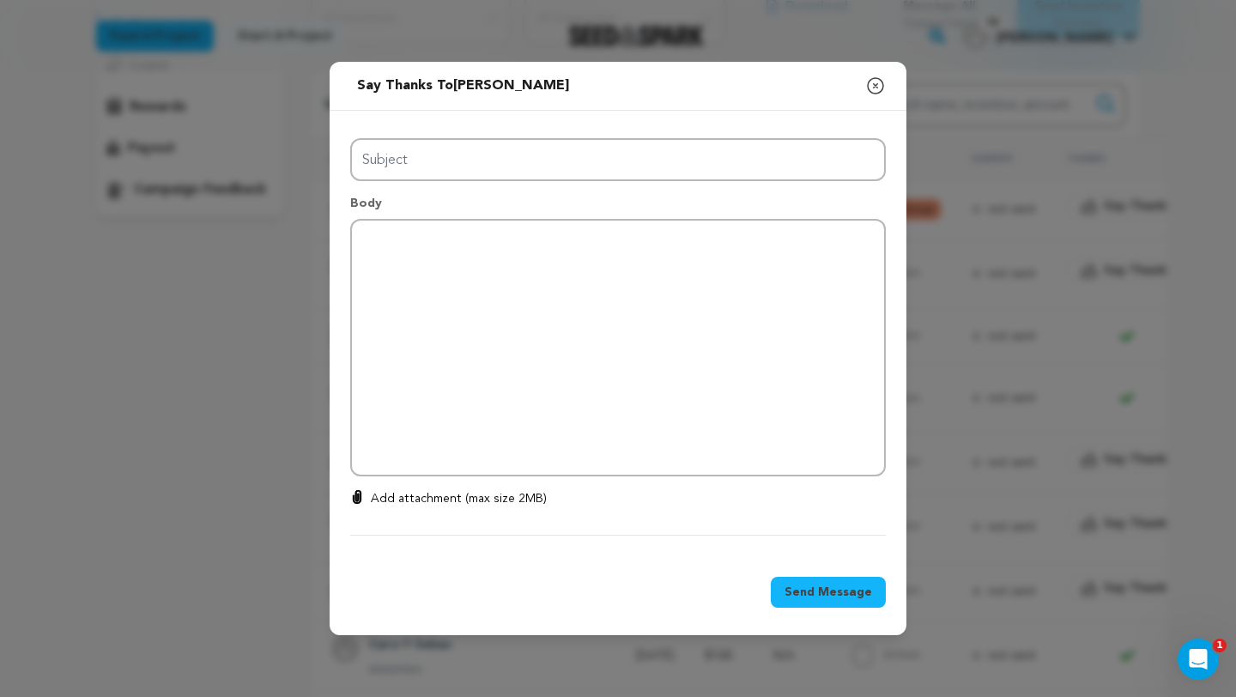
type input "Thanks for your support!"
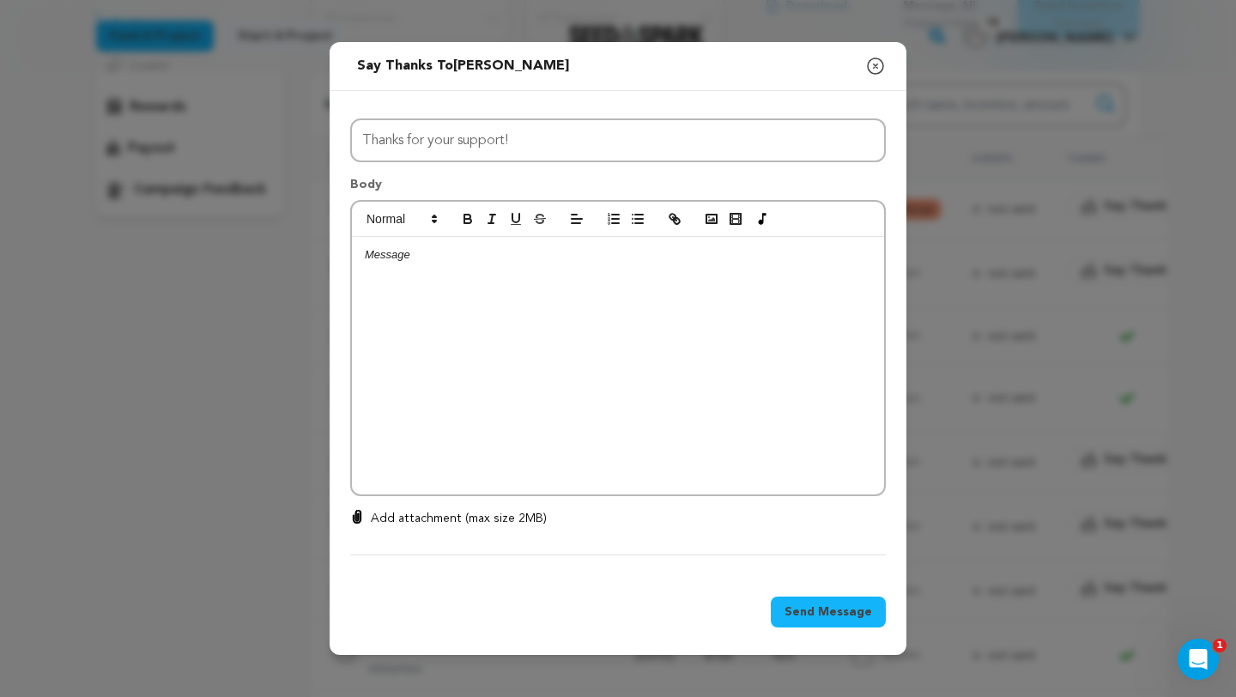
click at [870, 68] on icon "button" at bounding box center [876, 66] width 21 height 21
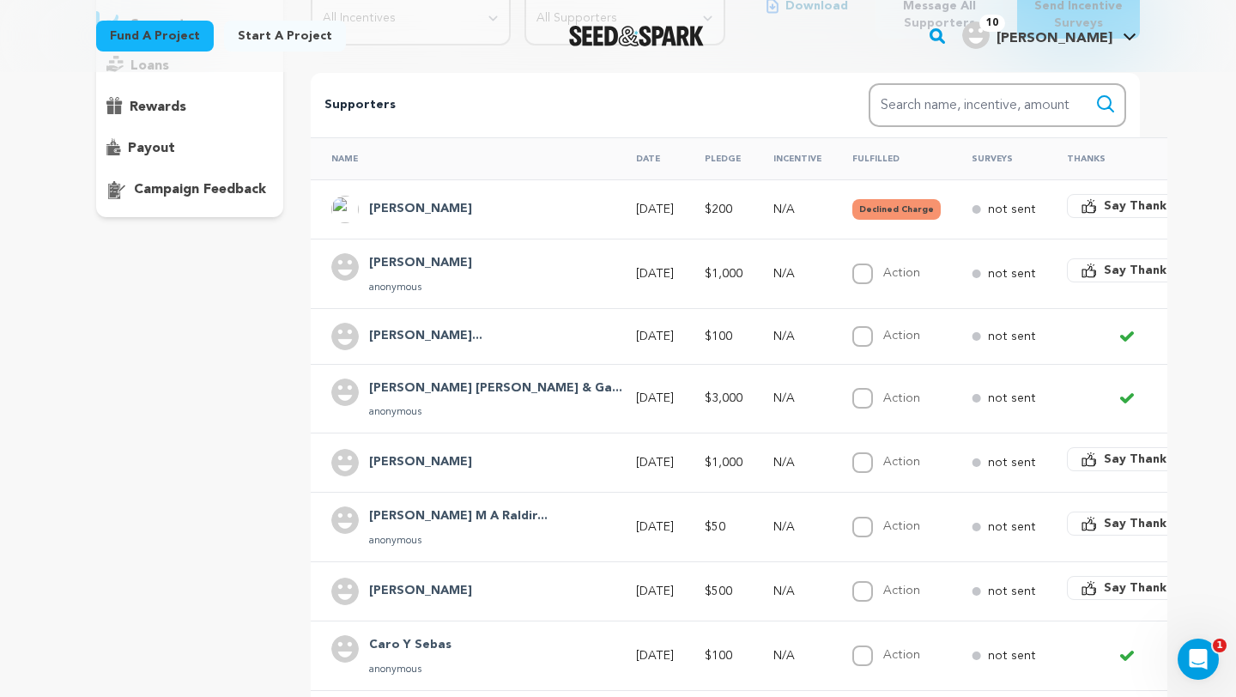
click at [1235, 106] on div "i want to be HER Copy public preview link View project Edit Project View more o…" at bounding box center [618, 644] width 1236 height 1672
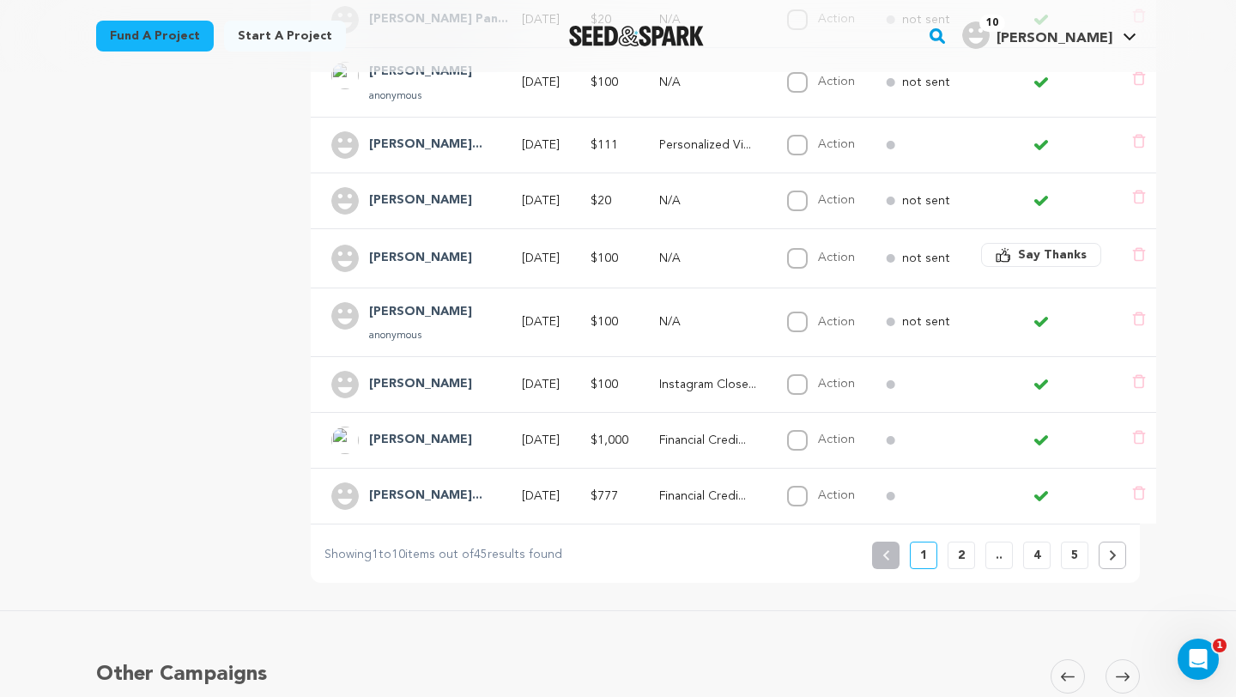
scroll to position [459, 0]
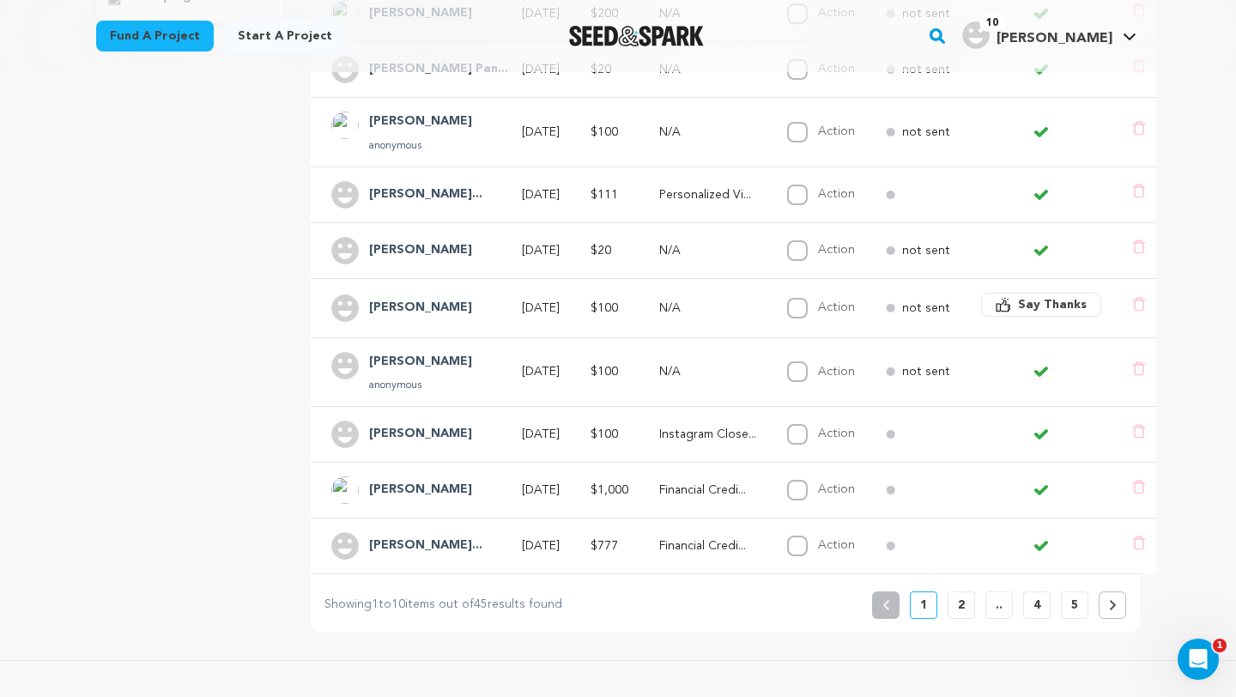
click at [956, 605] on button "2" at bounding box center [961, 605] width 27 height 27
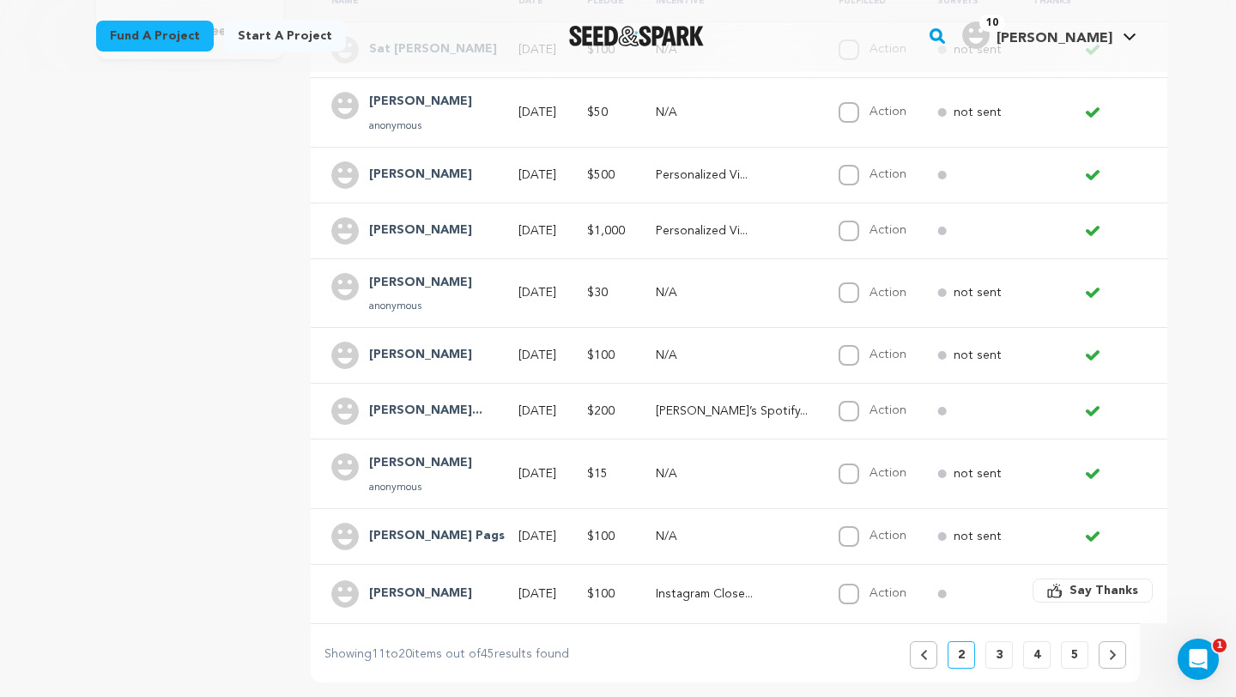
scroll to position [475, 0]
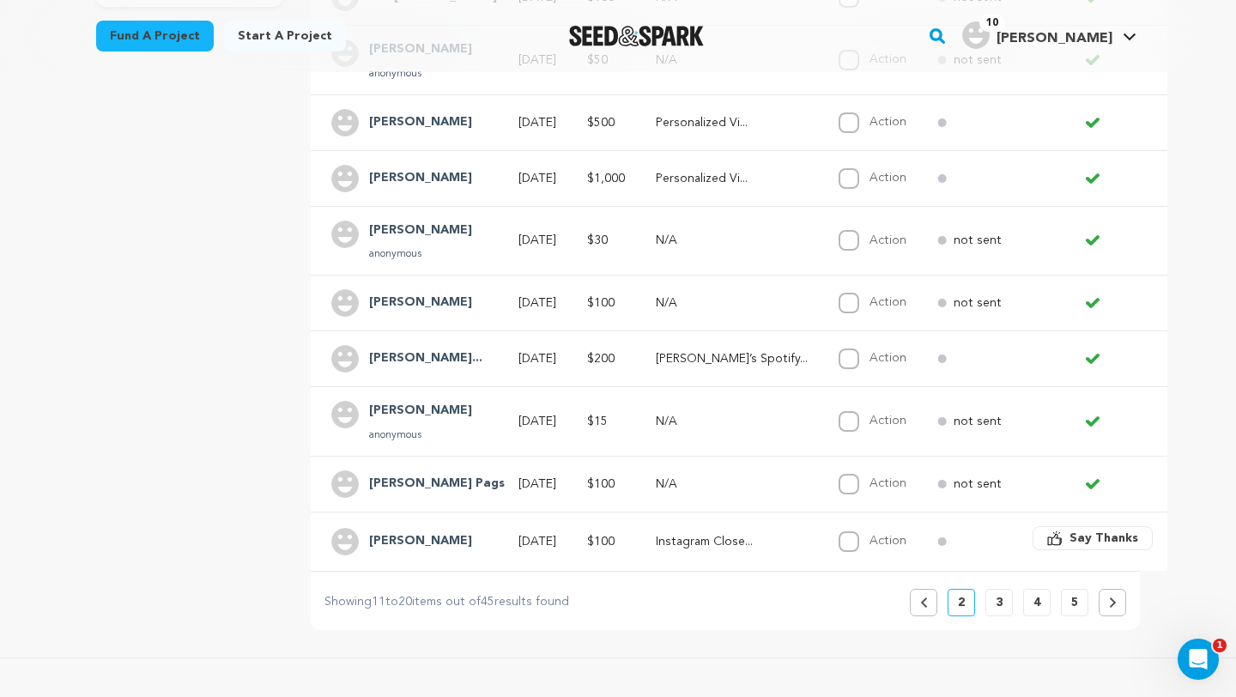
click at [1070, 542] on span "Say Thanks" at bounding box center [1104, 538] width 69 height 17
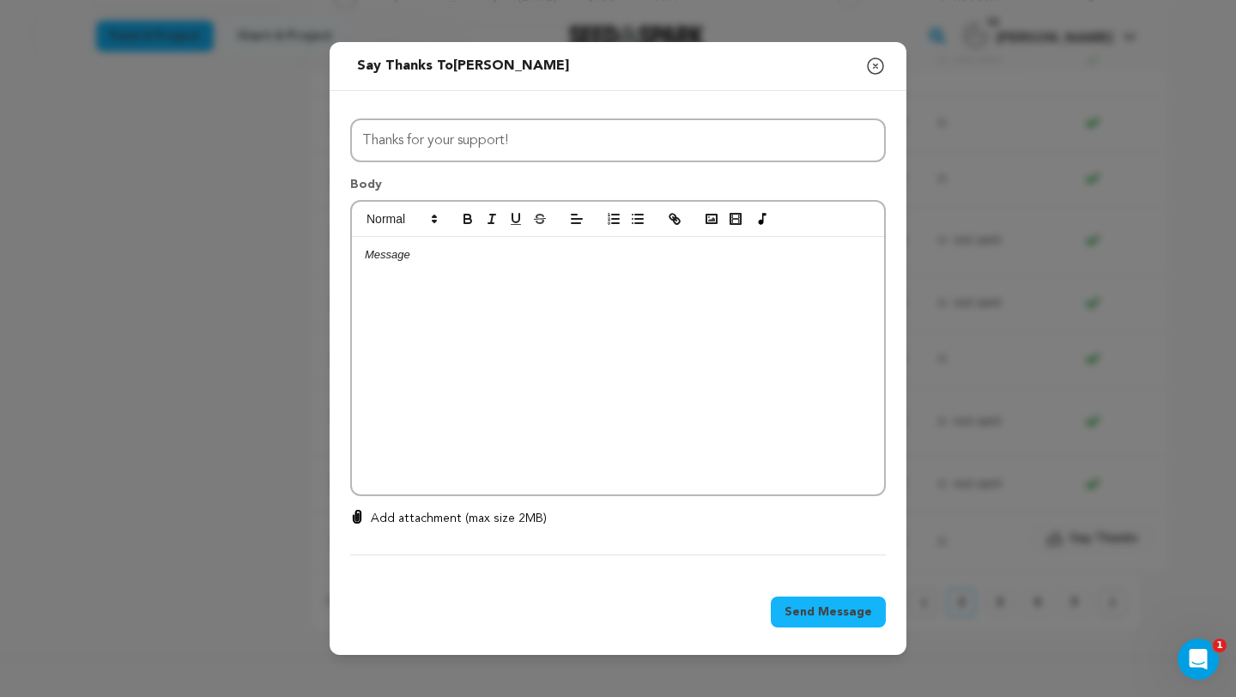
click at [614, 262] on p at bounding box center [618, 254] width 507 height 15
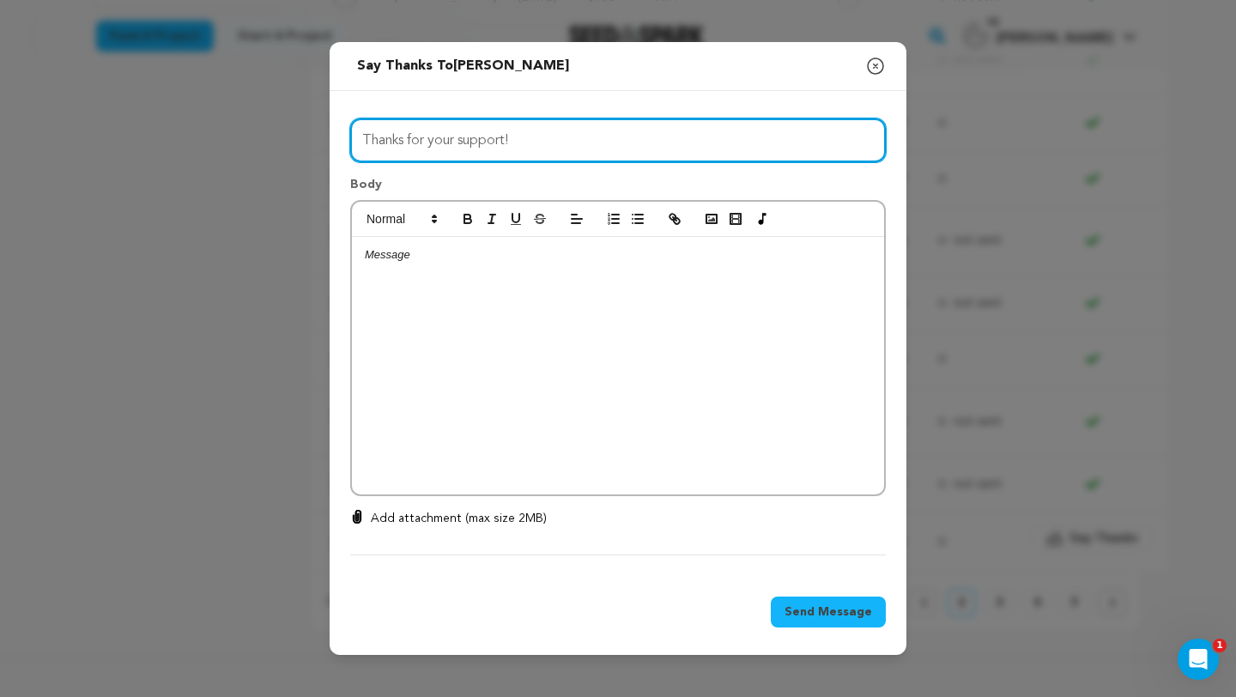
click at [562, 141] on input "Thanks for your support!" at bounding box center [618, 140] width 536 height 44
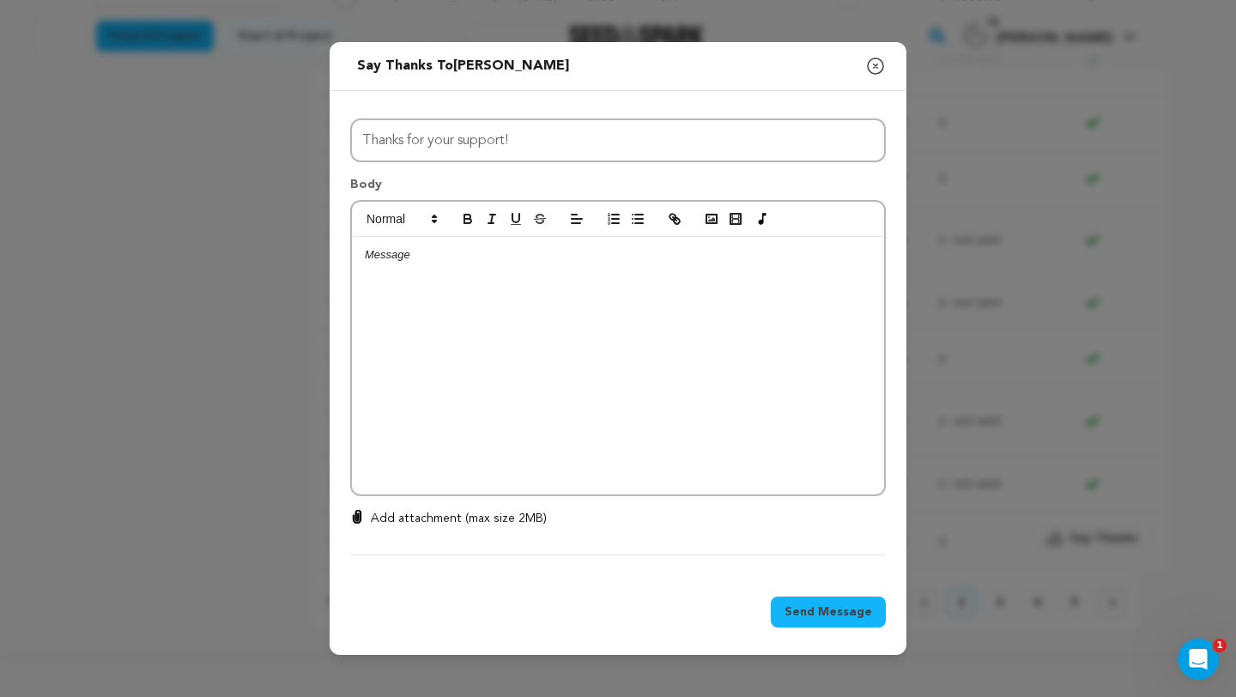
click at [516, 262] on p at bounding box center [618, 254] width 507 height 15
click at [365, 257] on span "Because of you, i want to be HER is happening 🫶" at bounding box center [490, 254] width 250 height 13
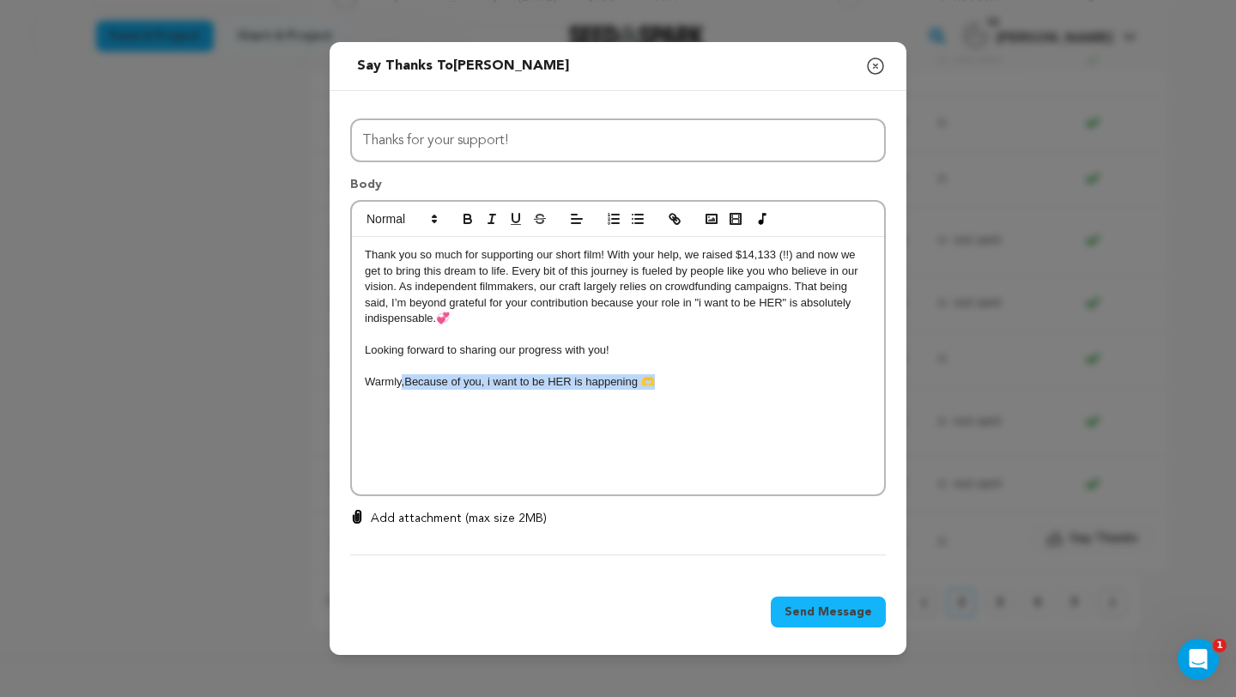
drag, startPoint x: 403, startPoint y: 382, endPoint x: 723, endPoint y: 381, distance: 320.3
click at [724, 382] on p "Warmly, Because of you, i want to be HER is happening 🫶" at bounding box center [618, 381] width 507 height 15
click at [366, 250] on p "Thank you so much for supporting our short film! With your help, we raised $14,…" at bounding box center [618, 286] width 507 height 79
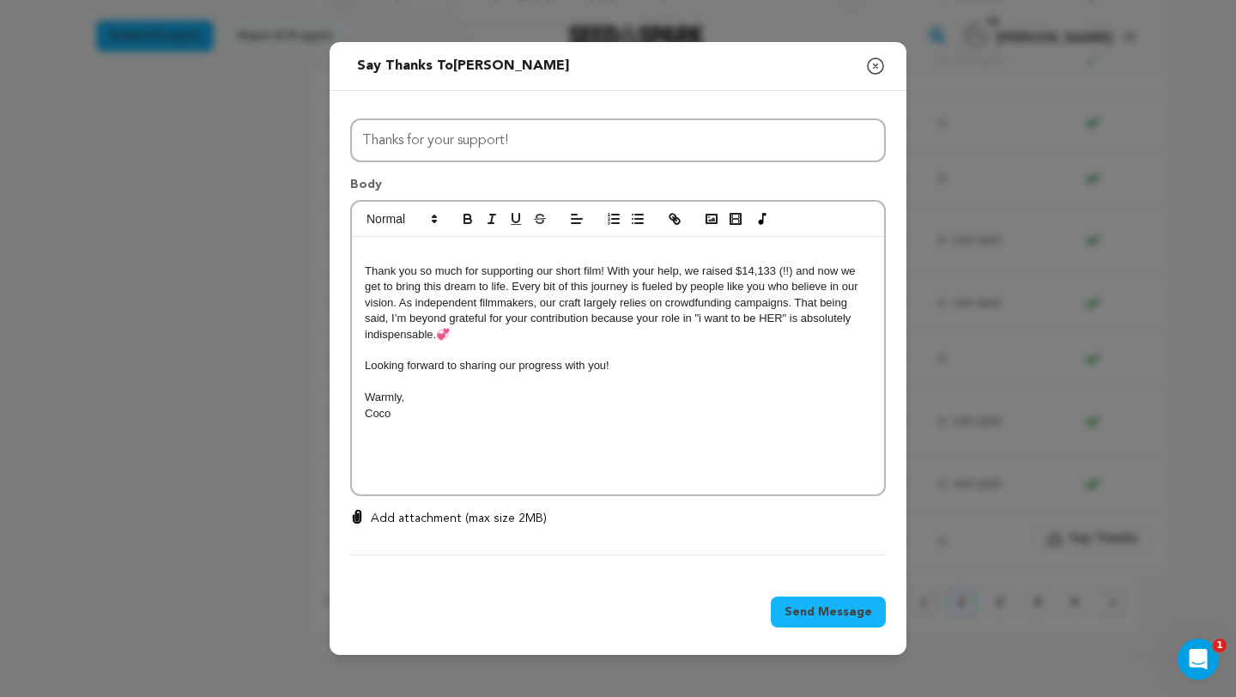
click at [371, 253] on p at bounding box center [618, 254] width 507 height 15
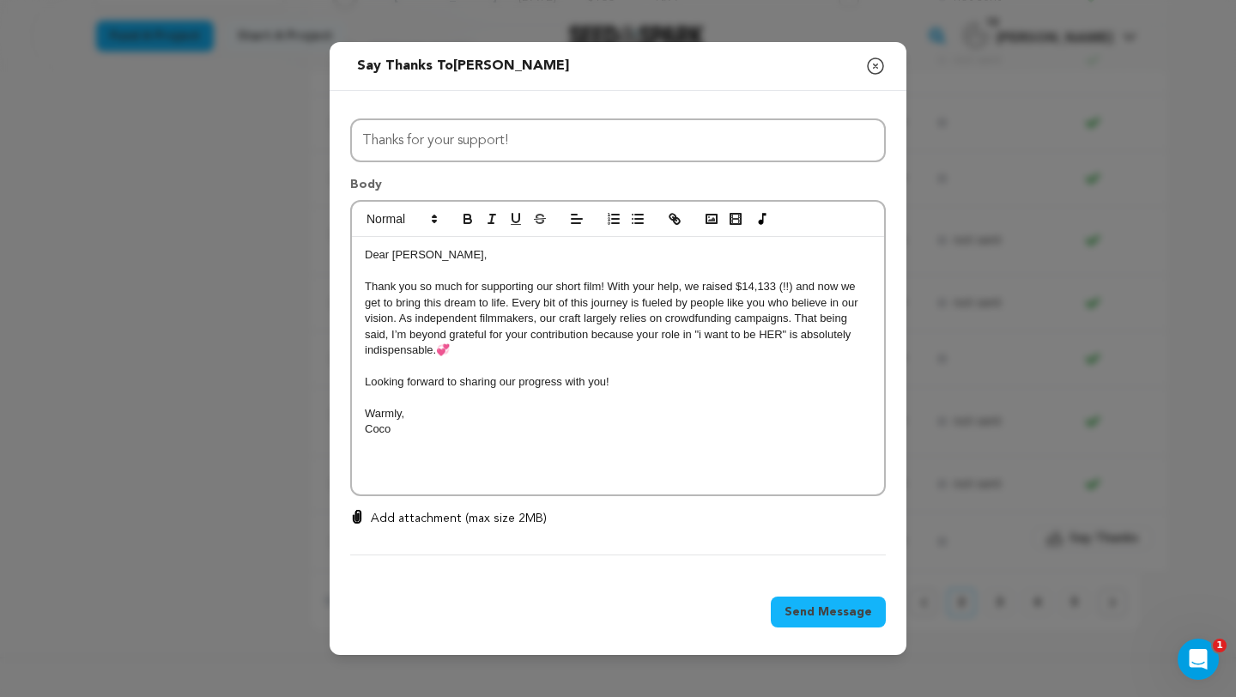
click at [617, 381] on p "Looking forward to sharing our progress with you!" at bounding box center [618, 381] width 507 height 15
drag, startPoint x: 470, startPoint y: 417, endPoint x: 404, endPoint y: 413, distance: 65.4
click at [405, 413] on p "PS: the apartment is thriving" at bounding box center [618, 413] width 507 height 15
click at [493, 416] on p "PS: the garden is thriving" at bounding box center [618, 413] width 507 height 15
drag, startPoint x: 493, startPoint y: 416, endPoint x: 386, endPoint y: 414, distance: 106.5
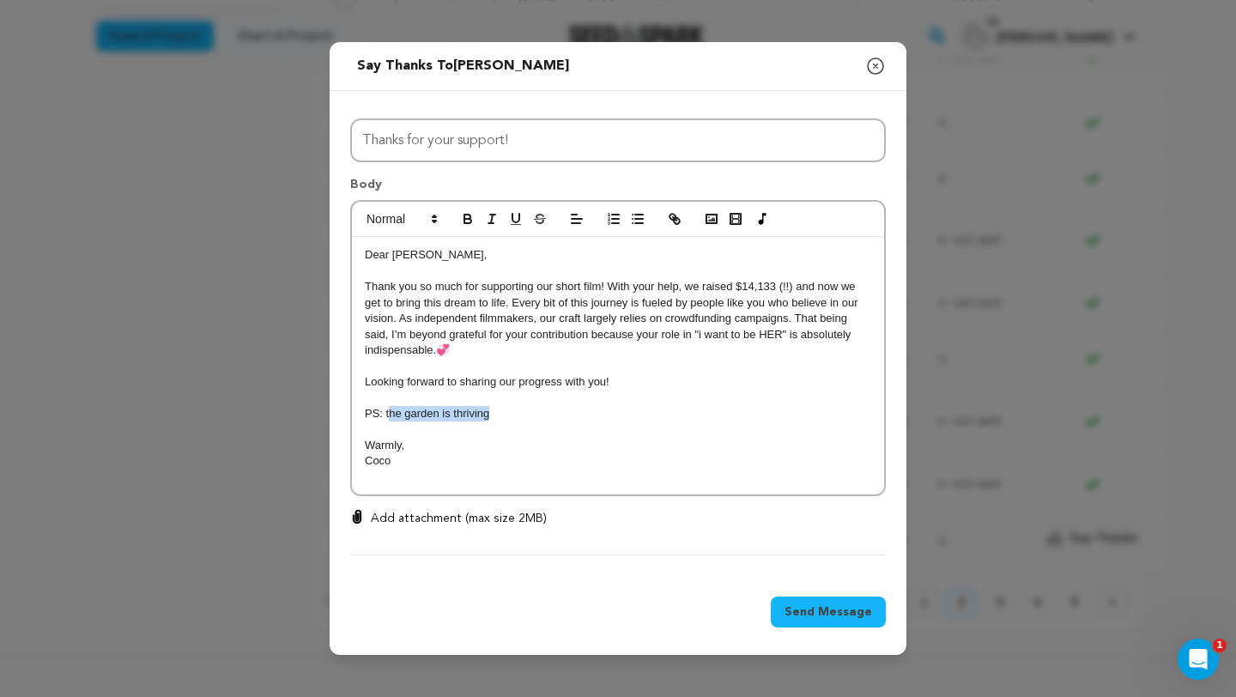
click at [386, 414] on p "PS: the garden is thriving" at bounding box center [618, 413] width 507 height 15
click at [508, 418] on p "PS: the garden is thriving" at bounding box center [618, 413] width 507 height 15
drag, startPoint x: 587, startPoint y: 416, endPoint x: 388, endPoint y: 416, distance: 199.2
click at [388, 416] on p "PS: the garden is thriving and the apartment" at bounding box center [618, 413] width 507 height 15
click at [494, 402] on p at bounding box center [618, 397] width 507 height 15
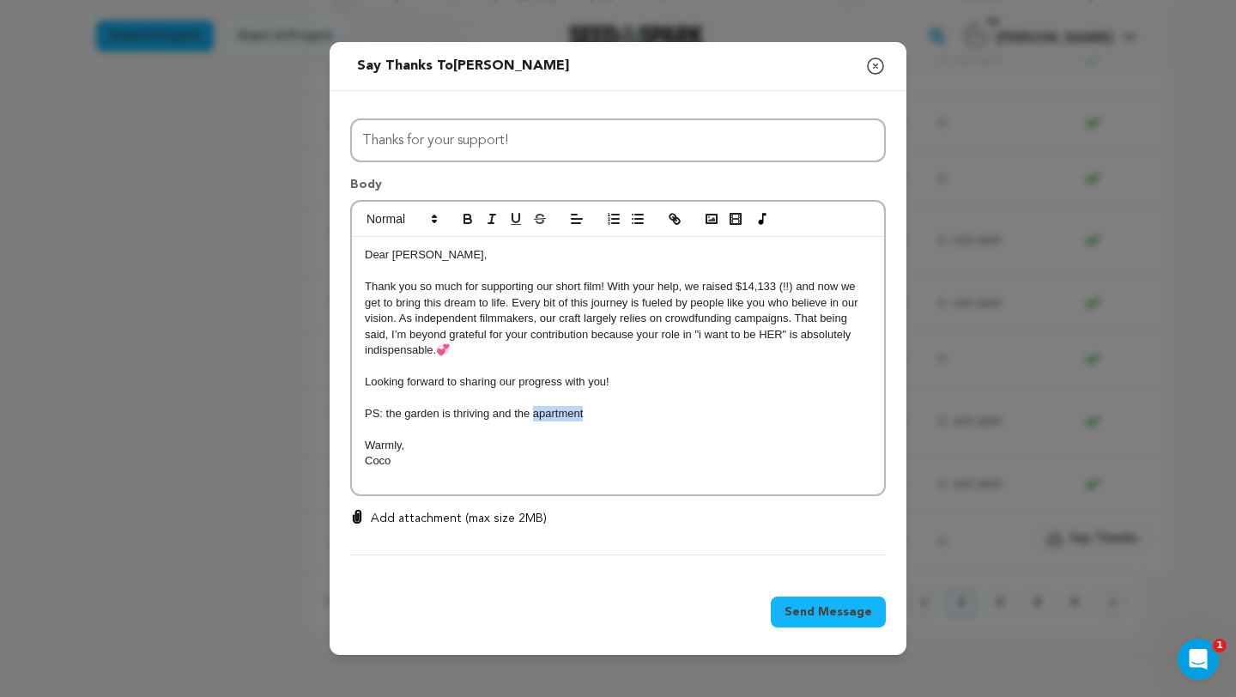
drag, startPoint x: 589, startPoint y: 413, endPoint x: 533, endPoint y: 416, distance: 55.9
click at [533, 416] on p "PS: the garden is thriving and the apartment" at bounding box center [618, 413] width 507 height 15
click at [404, 418] on p "PS: the garden is thriving :)" at bounding box center [618, 413] width 507 height 15
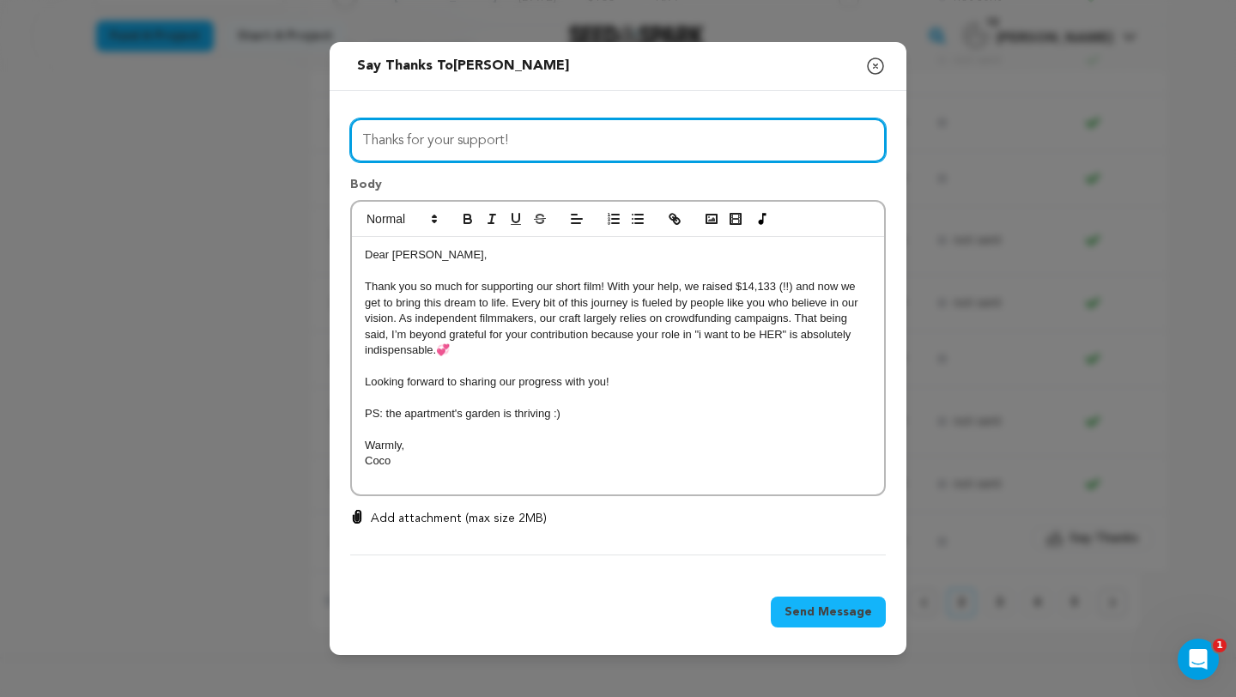
click at [679, 153] on input "Thanks for your support!" at bounding box center [618, 140] width 536 height 44
drag, startPoint x: 679, startPoint y: 153, endPoint x: 266, endPoint y: 135, distance: 413.4
click at [266, 135] on div "Send message to John Caraccioli Say thanks to John Caraccioli Compose New Messa…" at bounding box center [618, 348] width 1236 height 697
paste input "Because of you, "i want to be HER" is happening 🫶"
type input "Because of you, "i want to be HER" is happening 🫶"
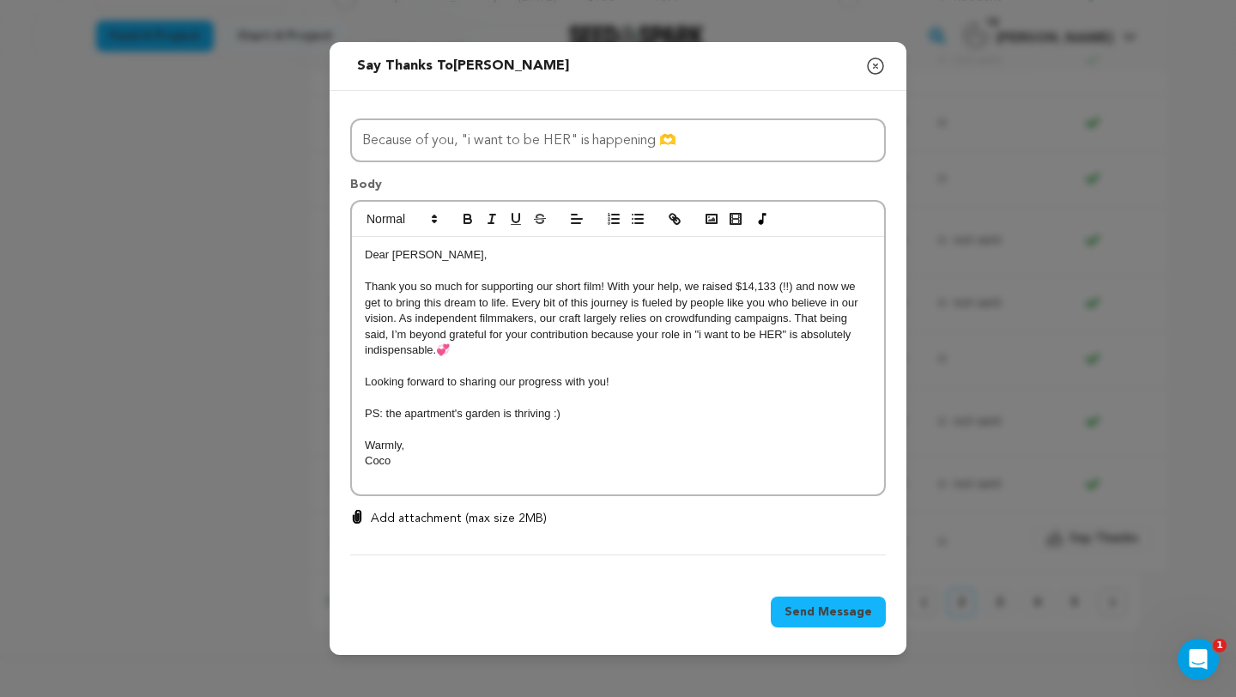
click at [811, 606] on span "Send Message" at bounding box center [829, 612] width 88 height 17
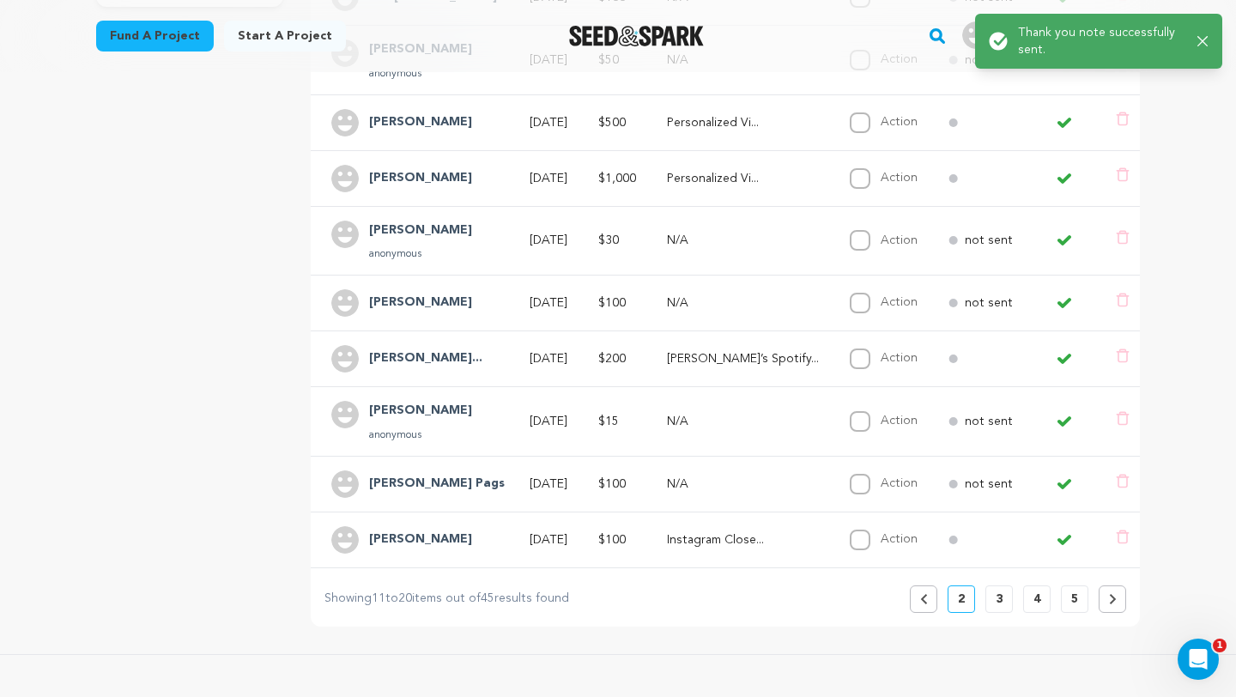
click at [1002, 600] on p "3" at bounding box center [999, 599] width 7 height 17
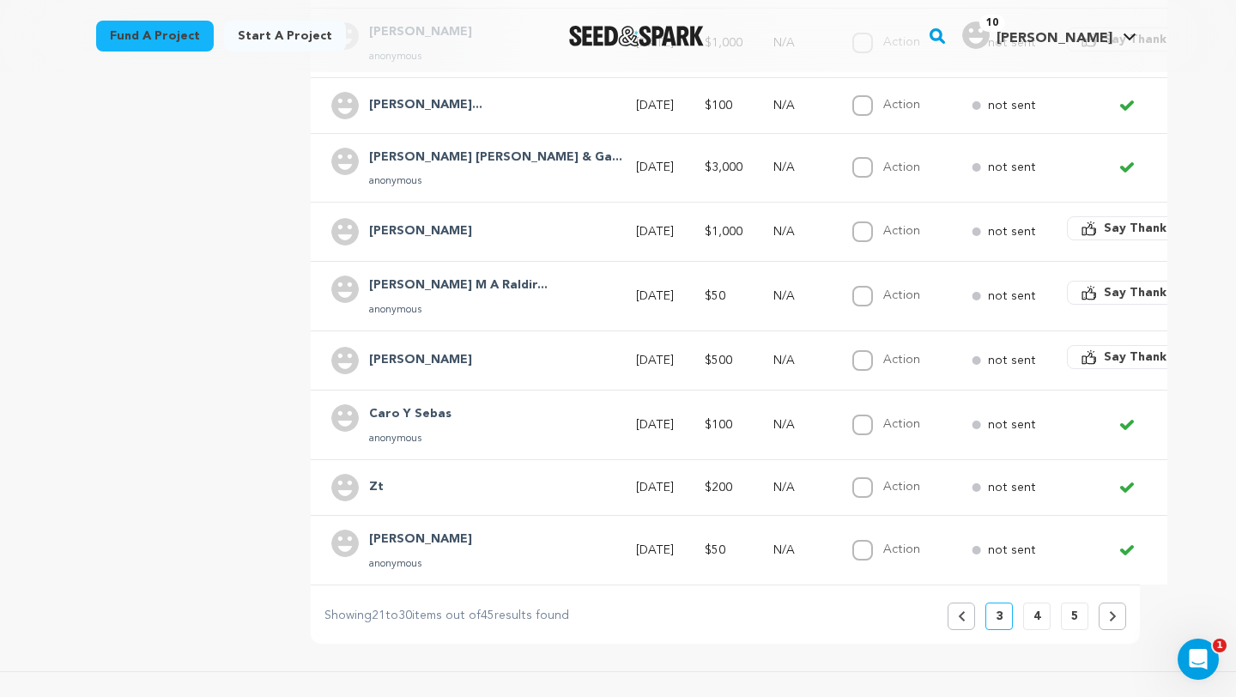
scroll to position [597, 0]
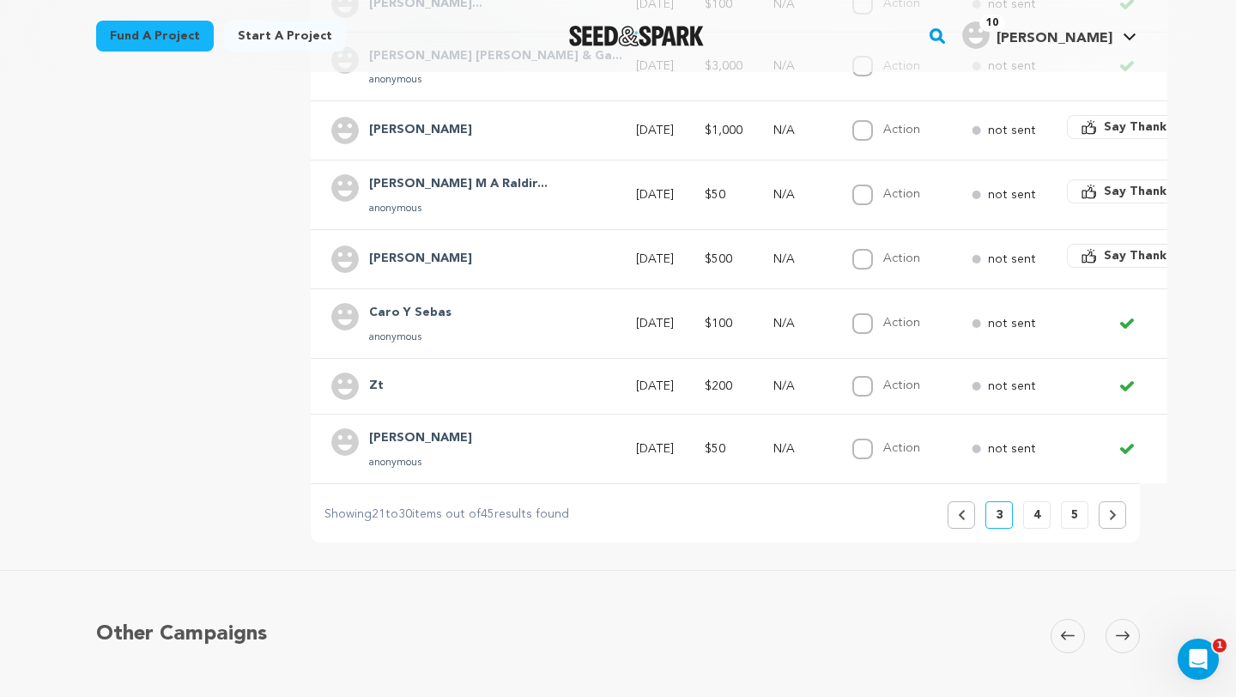
click at [1036, 510] on p "4" at bounding box center [1037, 515] width 7 height 17
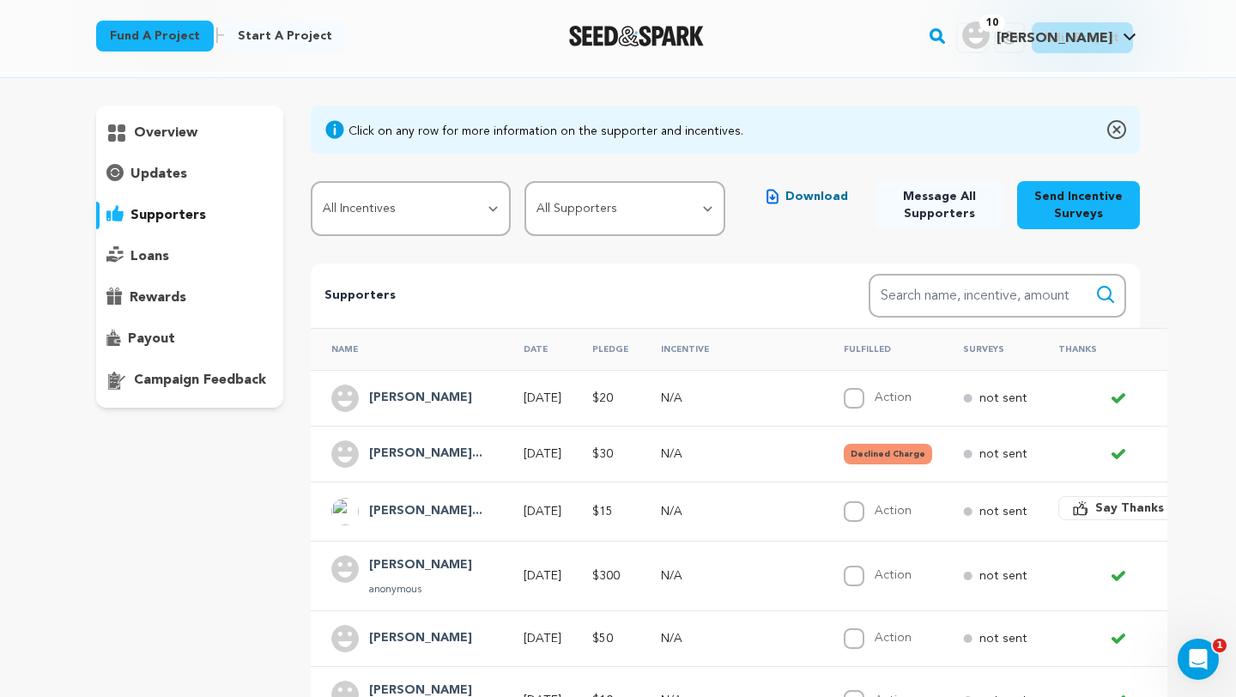
scroll to position [80, 0]
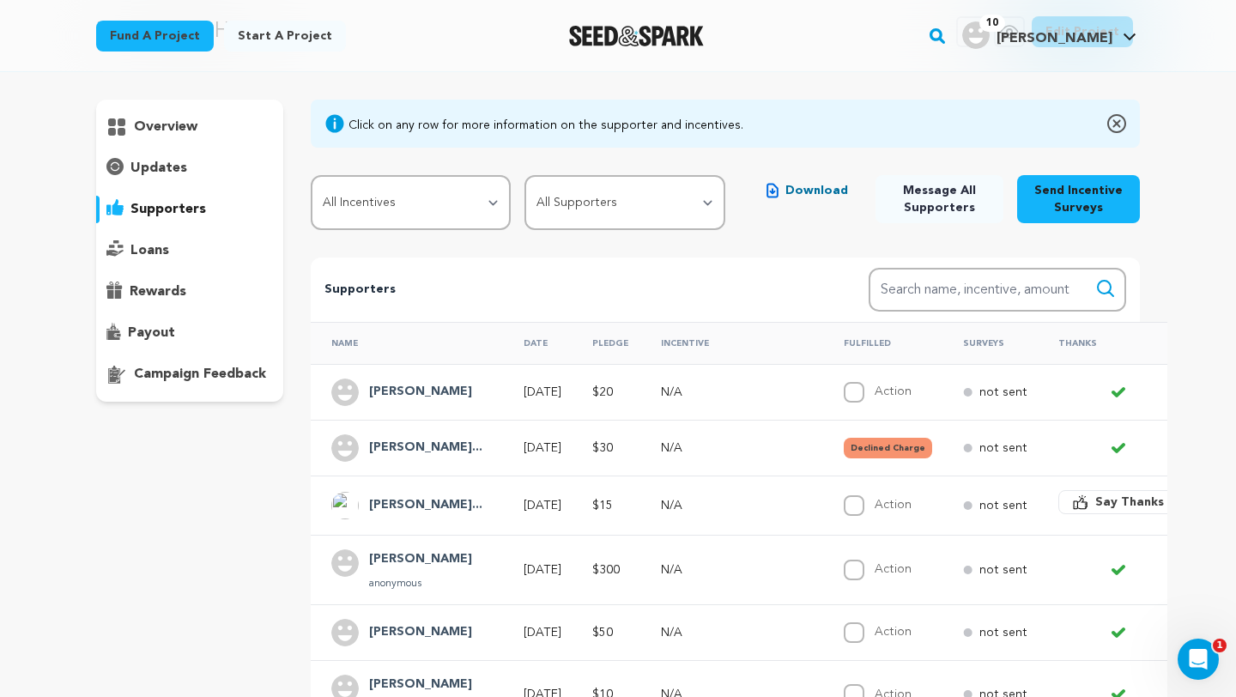
click at [443, 502] on h4 "Alexandra Dreli..." at bounding box center [425, 505] width 113 height 21
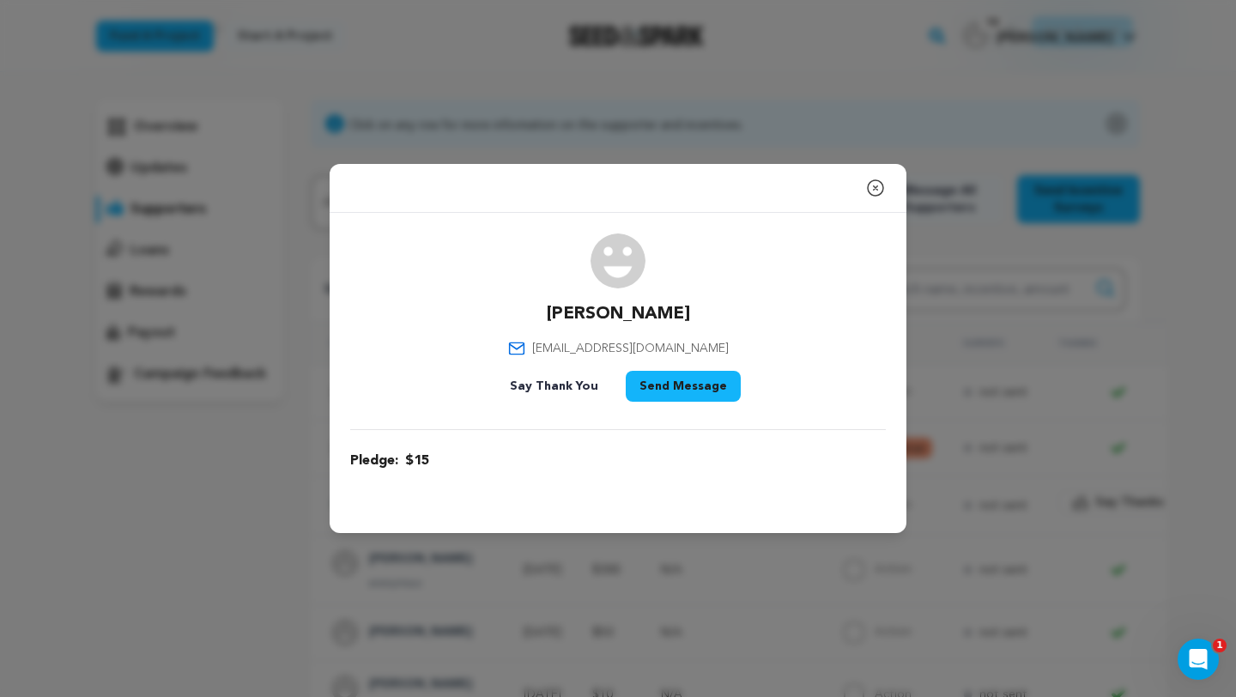
drag, startPoint x: 702, startPoint y: 316, endPoint x: 526, endPoint y: 313, distance: 176.0
click at [526, 313] on div "Alexandra Drelich alexoxo11249@gmail.com Say Thank You Send Message" at bounding box center [618, 321] width 536 height 175
copy p "Alexandra Drelich"
click at [873, 187] on icon "button" at bounding box center [876, 188] width 21 height 21
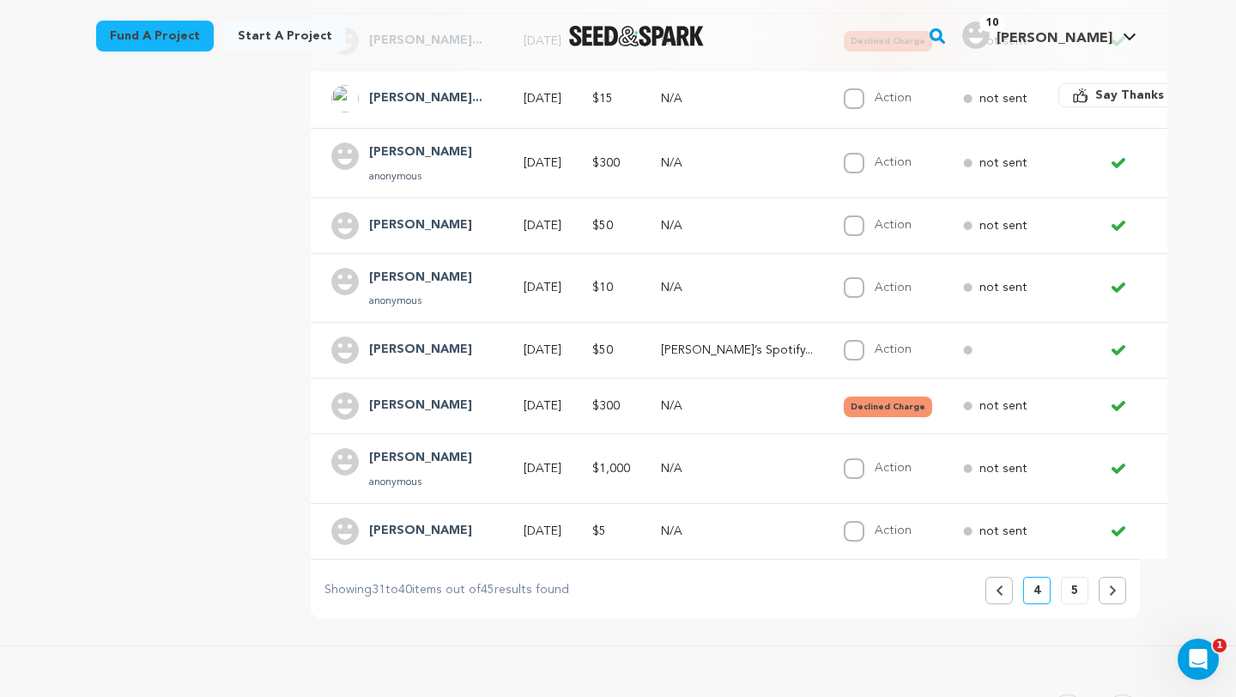
scroll to position [489, 0]
click at [1112, 401] on icon at bounding box center [1119, 404] width 14 height 14
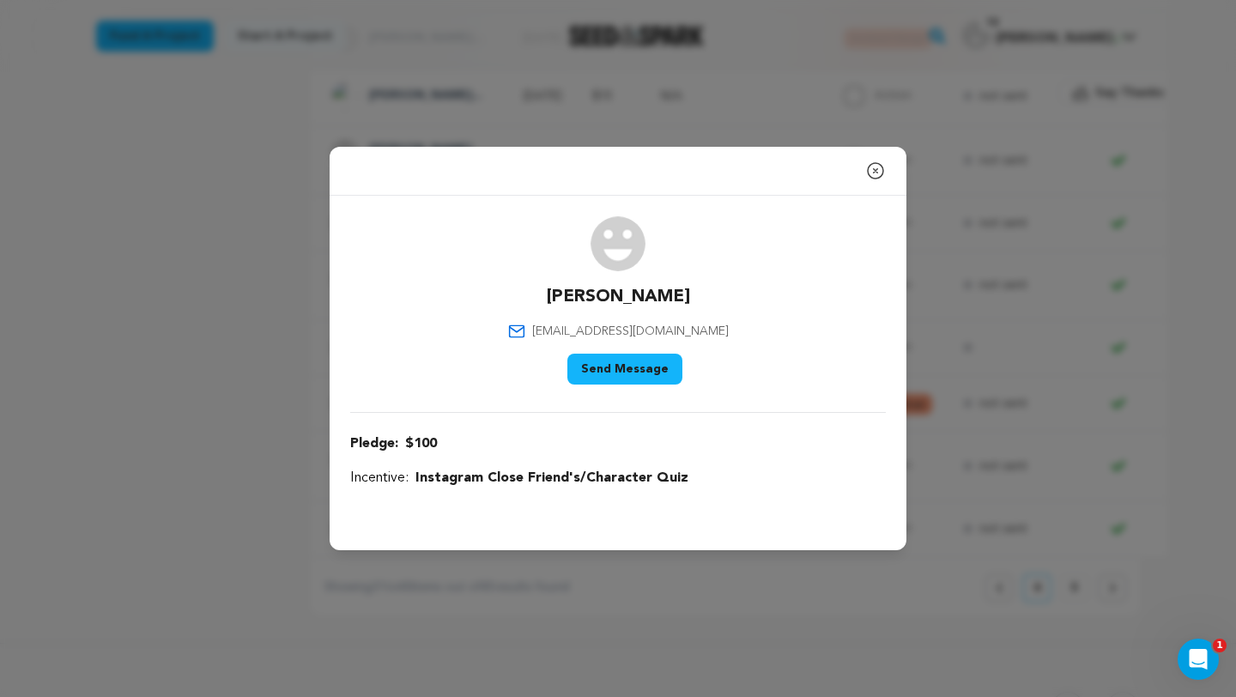
click at [635, 365] on button "Send Message" at bounding box center [625, 369] width 115 height 31
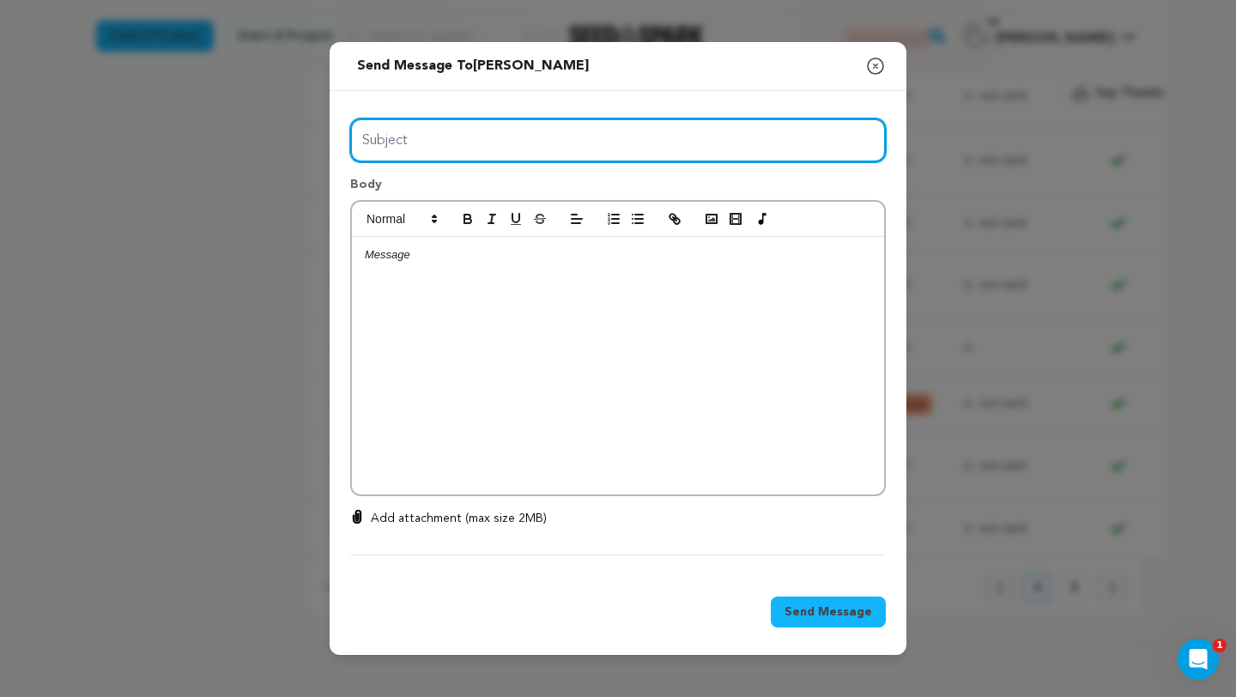
click at [639, 143] on input "Subject" at bounding box center [618, 140] width 536 height 44
drag, startPoint x: 639, startPoint y: 143, endPoint x: 330, endPoint y: 131, distance: 309.4
click at [330, 132] on div "All Incentives Lucy’s Spotify Playlist Instagram Close Friend's/Character Quiz …" at bounding box center [618, 334] width 577 height 486
type input "Because of you, i want to be HER is happening 🫶"
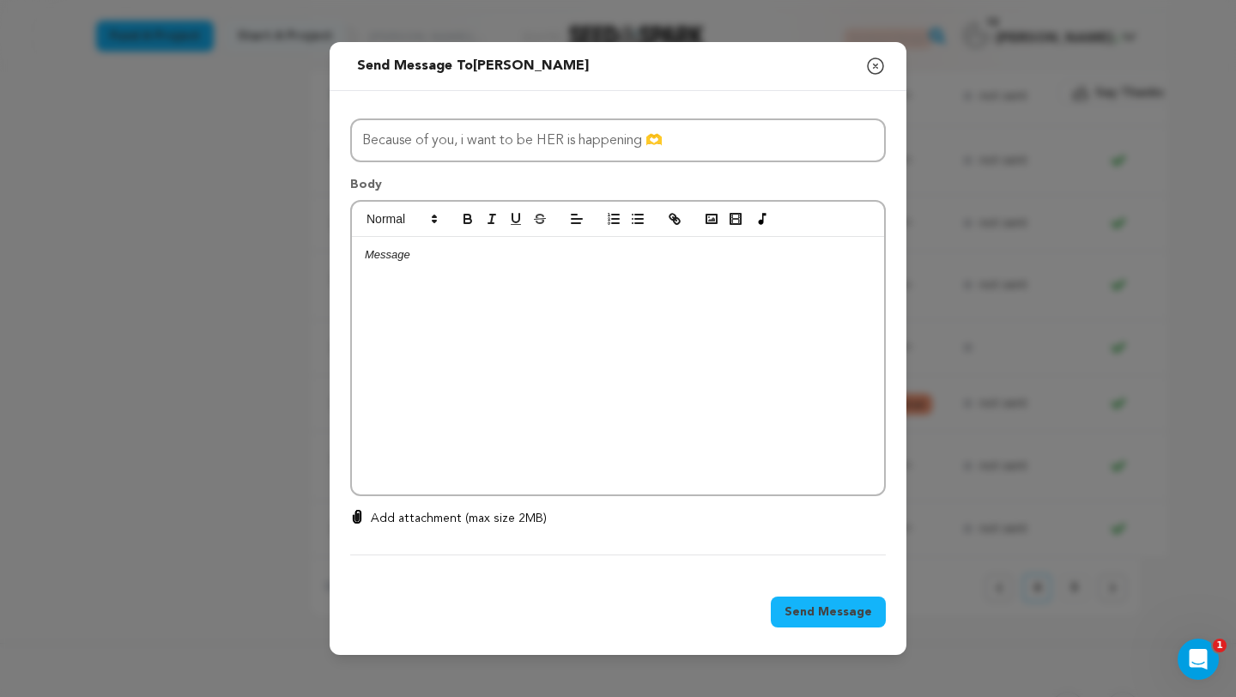
click at [440, 256] on p at bounding box center [618, 254] width 507 height 15
click at [875, 62] on icon "button" at bounding box center [876, 66] width 21 height 21
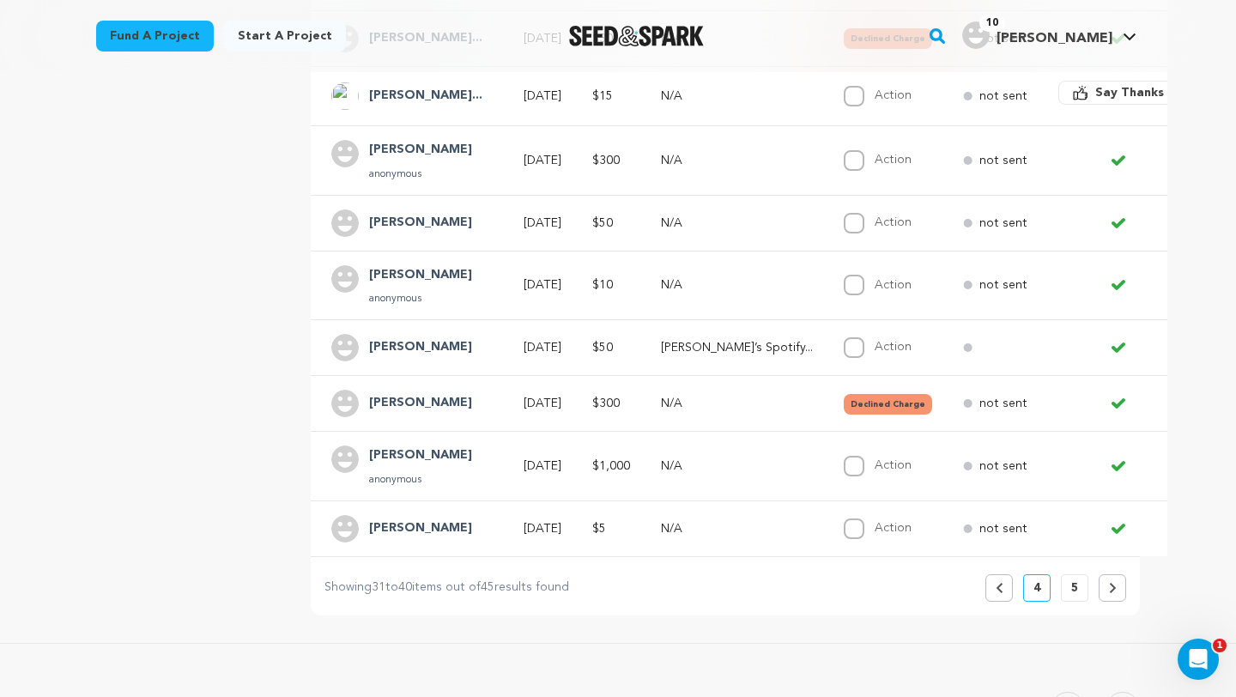
click at [1114, 404] on icon at bounding box center [1119, 403] width 10 height 7
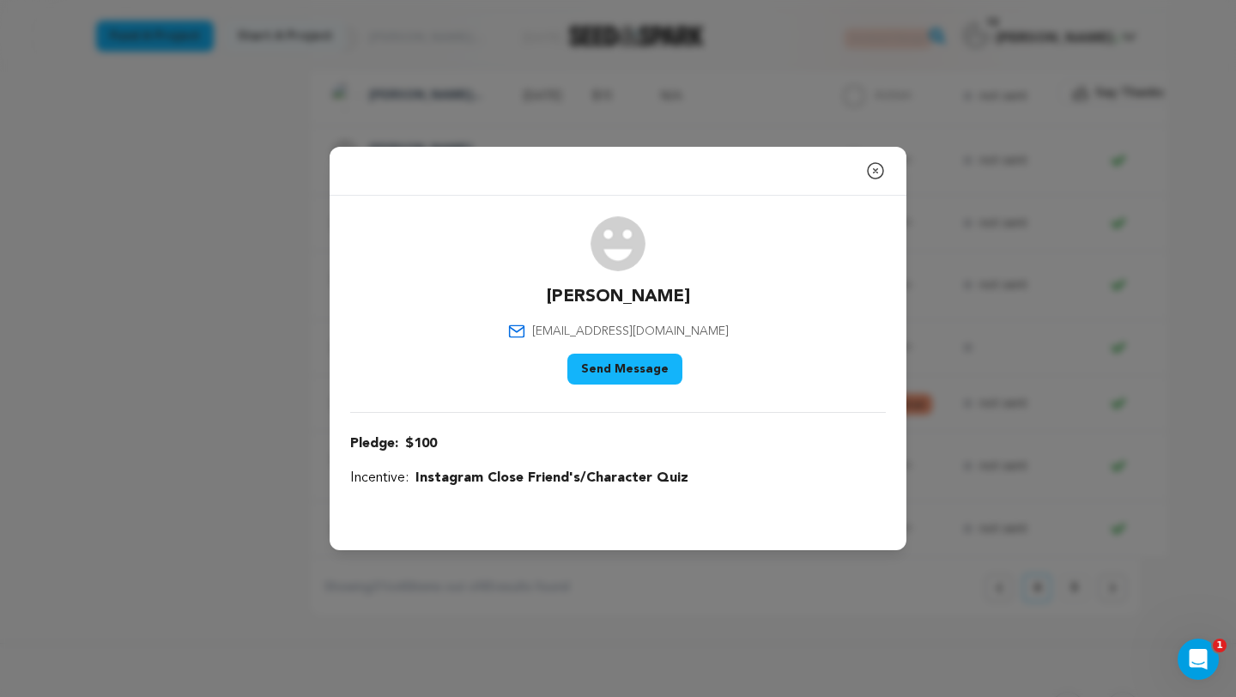
click at [877, 159] on button "Close modal" at bounding box center [876, 171] width 21 height 34
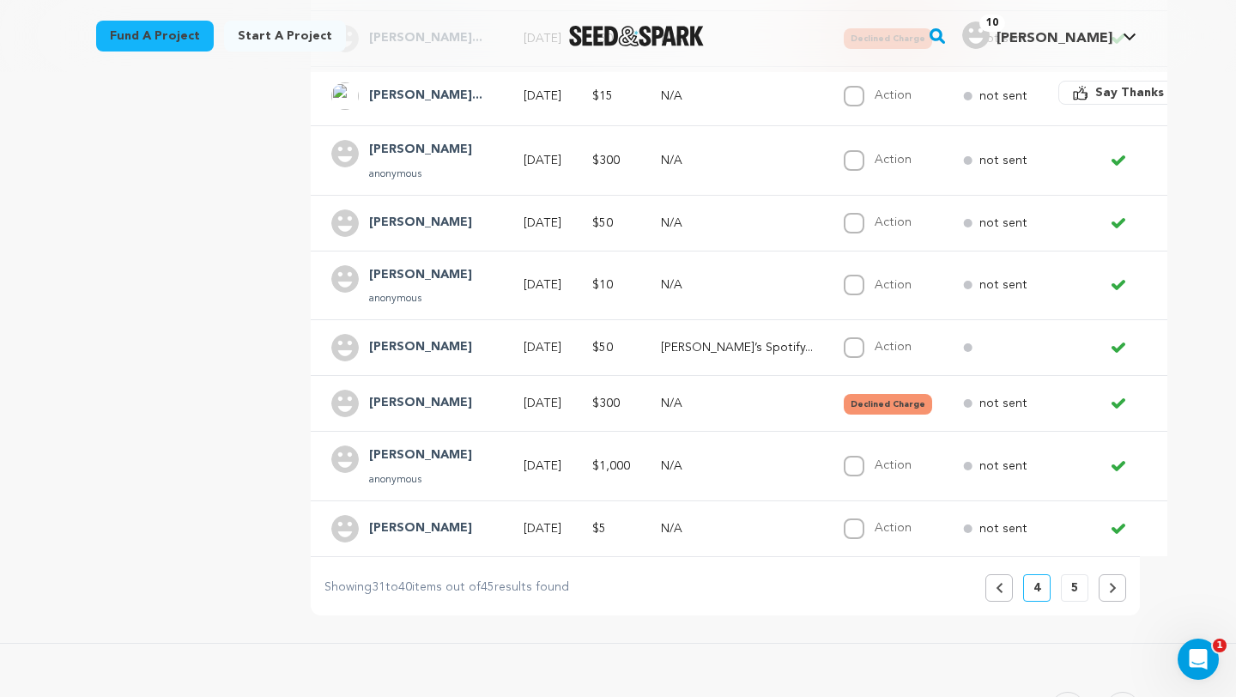
click at [441, 404] on h4 "Aimee Peterson" at bounding box center [420, 403] width 103 height 21
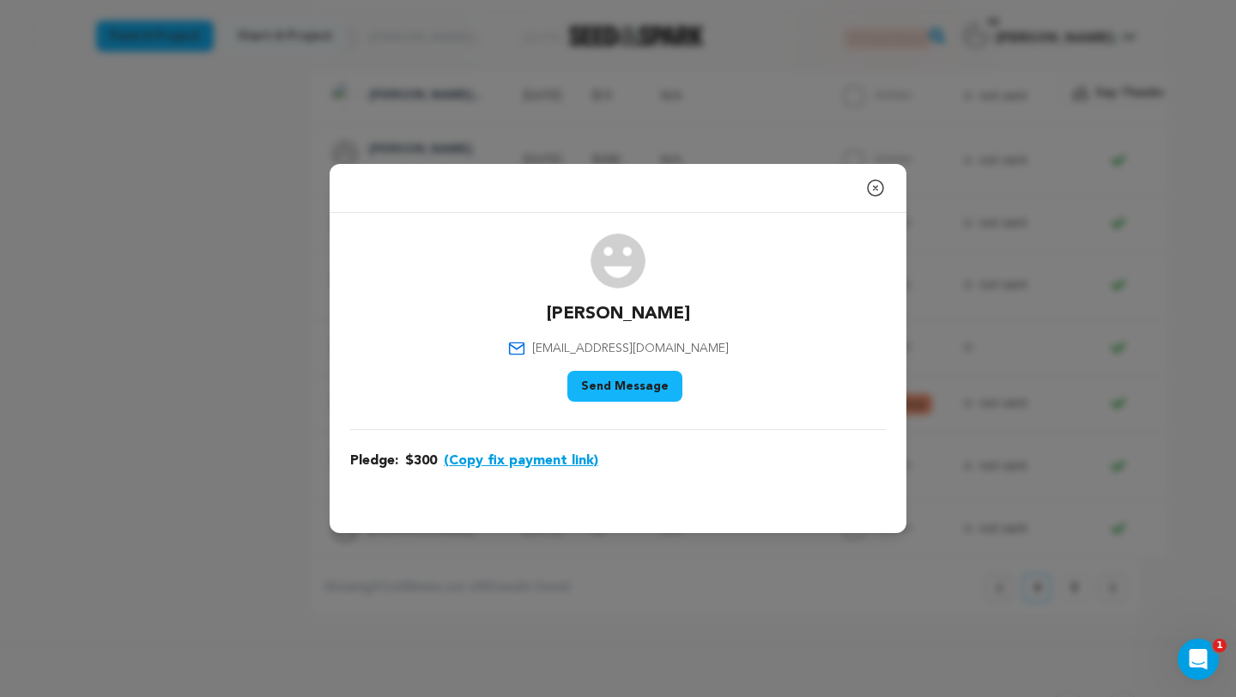
click at [638, 380] on button "Send Message" at bounding box center [625, 386] width 115 height 31
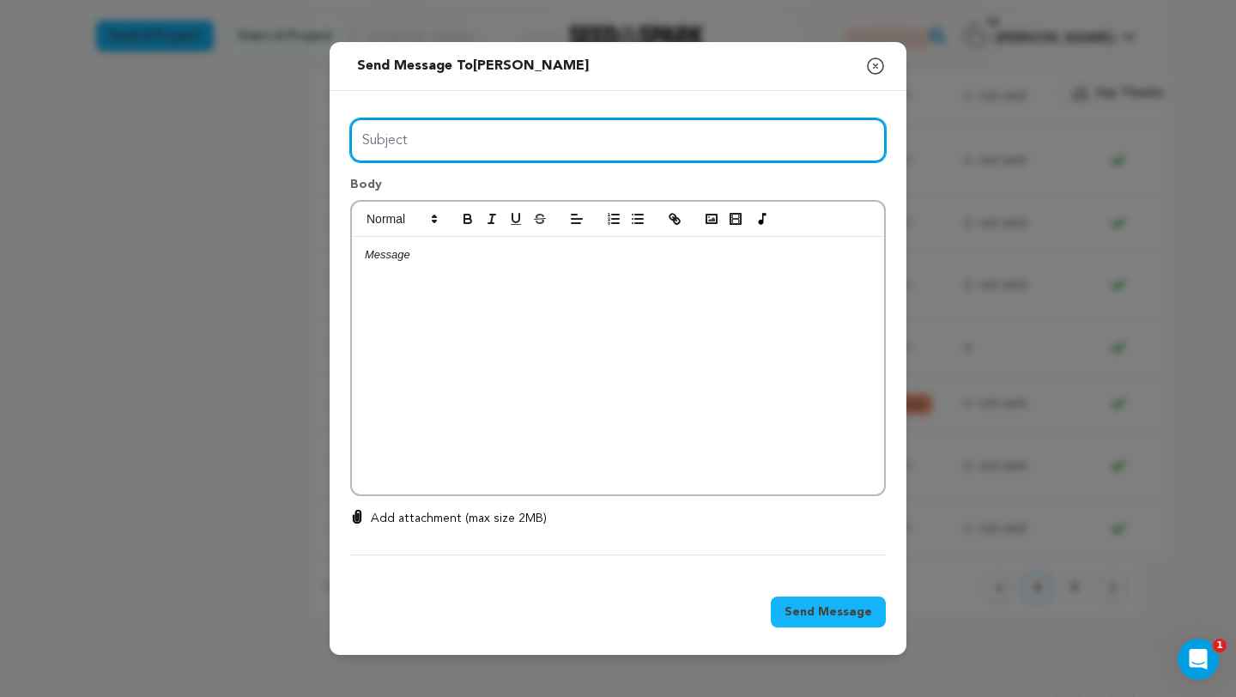
click at [612, 149] on input "Subject" at bounding box center [618, 140] width 536 height 44
type input "Declined Charges"
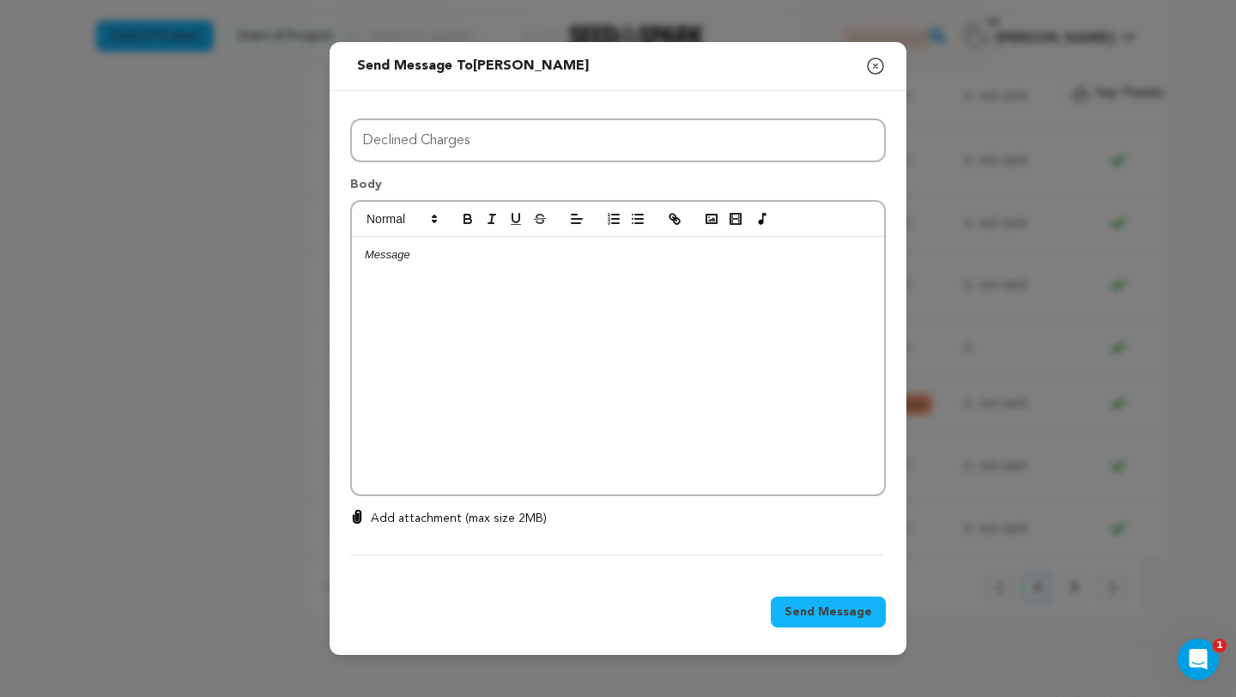
click at [608, 259] on p at bounding box center [618, 254] width 507 height 15
drag, startPoint x: 726, startPoint y: 286, endPoint x: 624, endPoint y: 283, distance: 102.2
click at [625, 284] on p "First off, thank you so much for making a donation to Alexandra Drelich" at bounding box center [618, 286] width 507 height 15
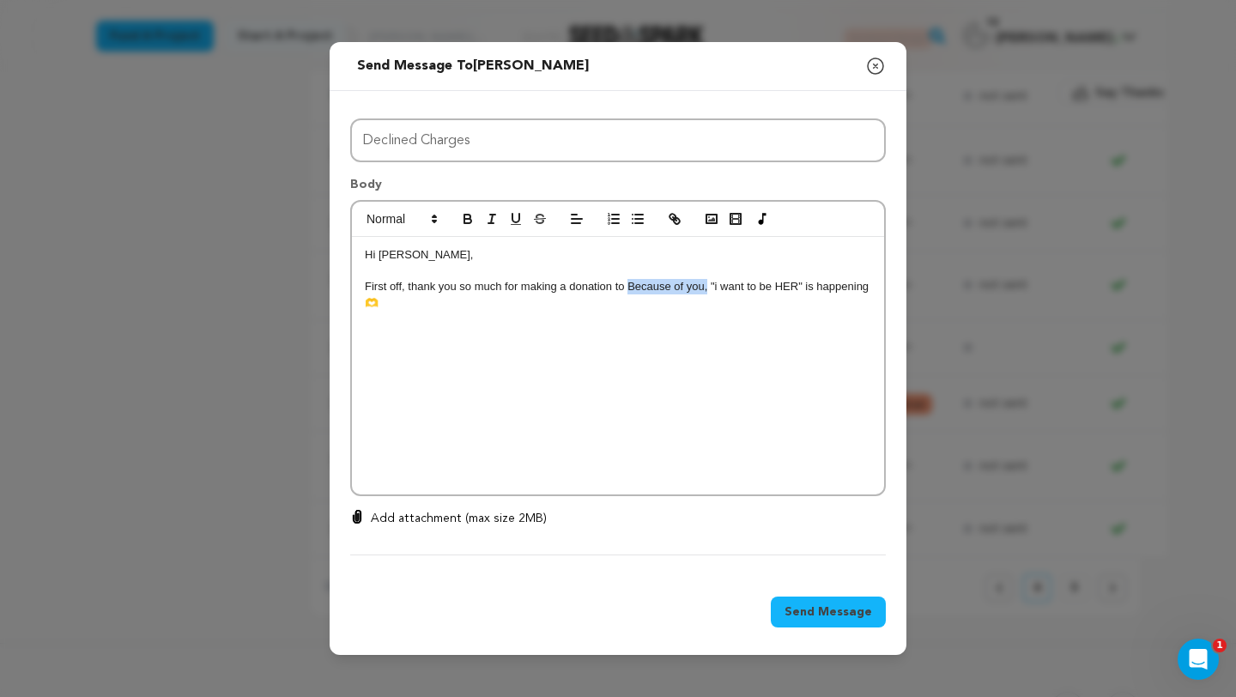
drag, startPoint x: 626, startPoint y: 288, endPoint x: 708, endPoint y: 282, distance: 82.7
click at [708, 283] on p "First off, thank you so much for making a donation to Because of you, "i want t…" at bounding box center [618, 295] width 507 height 32
drag, startPoint x: 720, startPoint y: 286, endPoint x: 822, endPoint y: 276, distance: 102.7
click at [822, 283] on p "First off, thank you so much for making a donation to "i want to be HER" is hap…" at bounding box center [618, 286] width 507 height 15
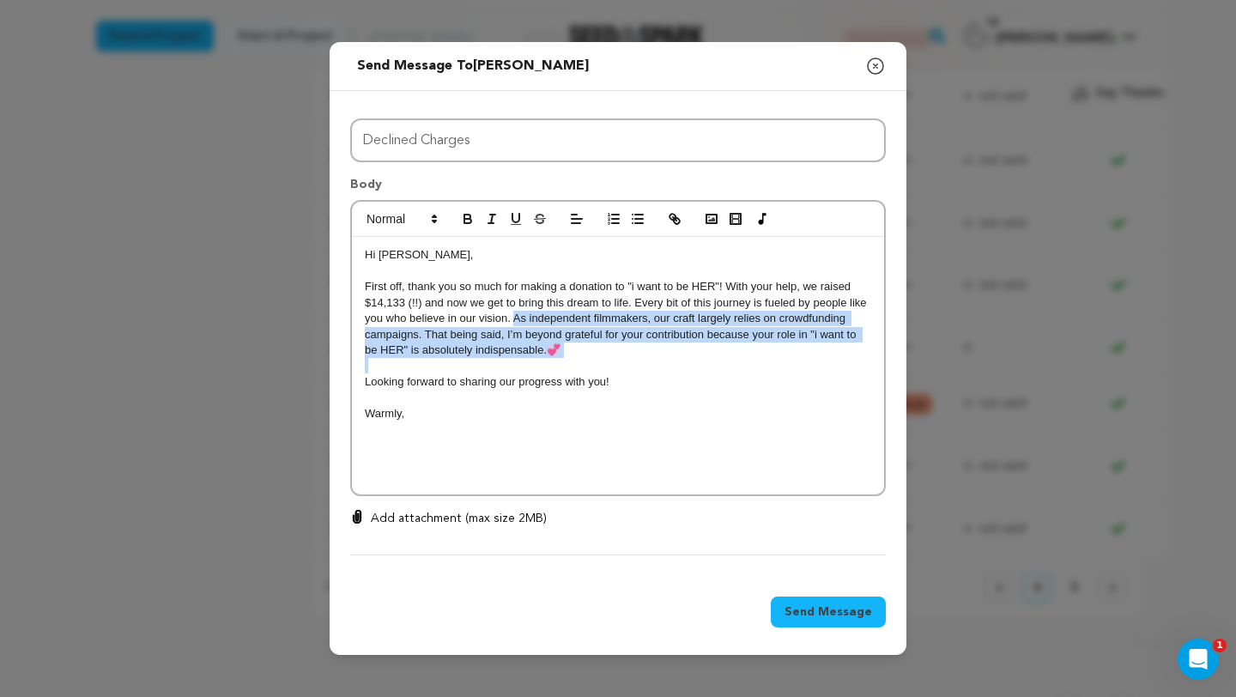
drag, startPoint x: 513, startPoint y: 320, endPoint x: 556, endPoint y: 368, distance: 63.8
click at [556, 368] on div "Hi Aimee, First off, thank you so much for making a donation to "i want to be H…" at bounding box center [618, 366] width 532 height 258
click at [550, 351] on p "First off, thank you so much for making a donation to "i want to be HER"! With …" at bounding box center [618, 318] width 507 height 79
drag, startPoint x: 550, startPoint y: 351, endPoint x: 512, endPoint y: 321, distance: 48.3
click at [512, 321] on p "First off, thank you so much for making a donation to "i want to be HER"! With …" at bounding box center [618, 318] width 507 height 79
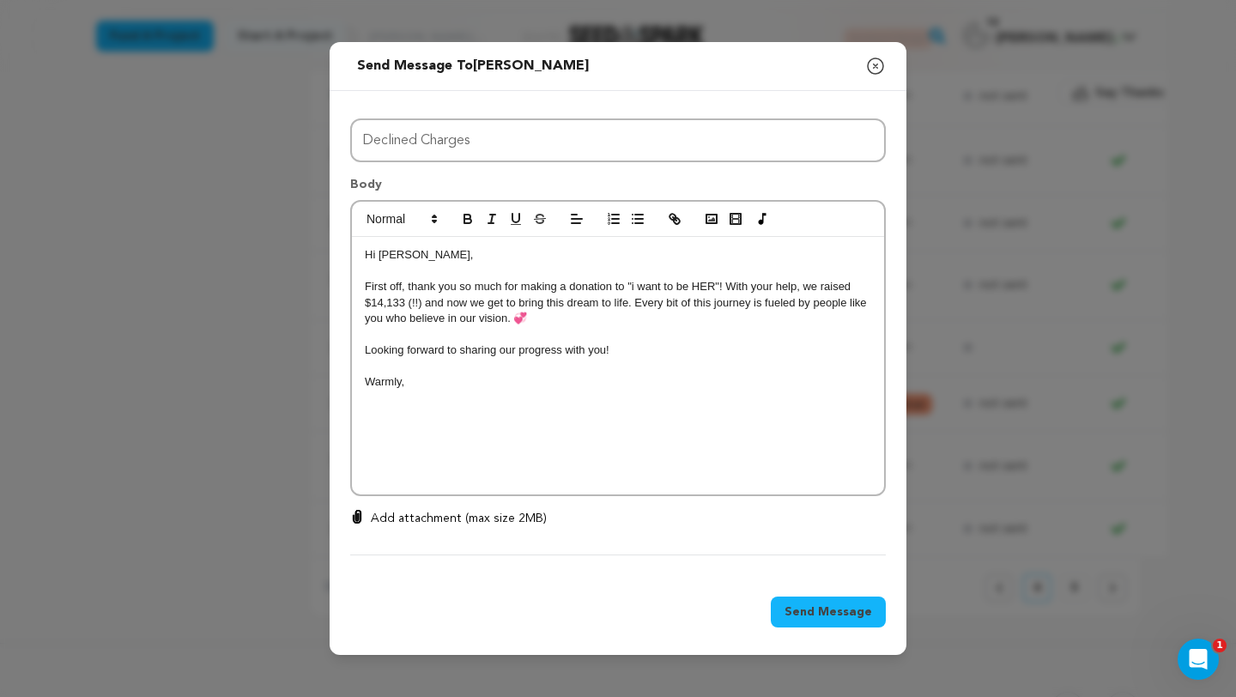
click at [539, 323] on p "First off, thank you so much for making a donation to "i want to be HER"! With …" at bounding box center [618, 302] width 507 height 47
click at [508, 347] on p "As of now, we have not recieved your" at bounding box center [618, 350] width 507 height 15
click at [568, 350] on p "As of now, we have not received your" at bounding box center [618, 350] width 507 height 15
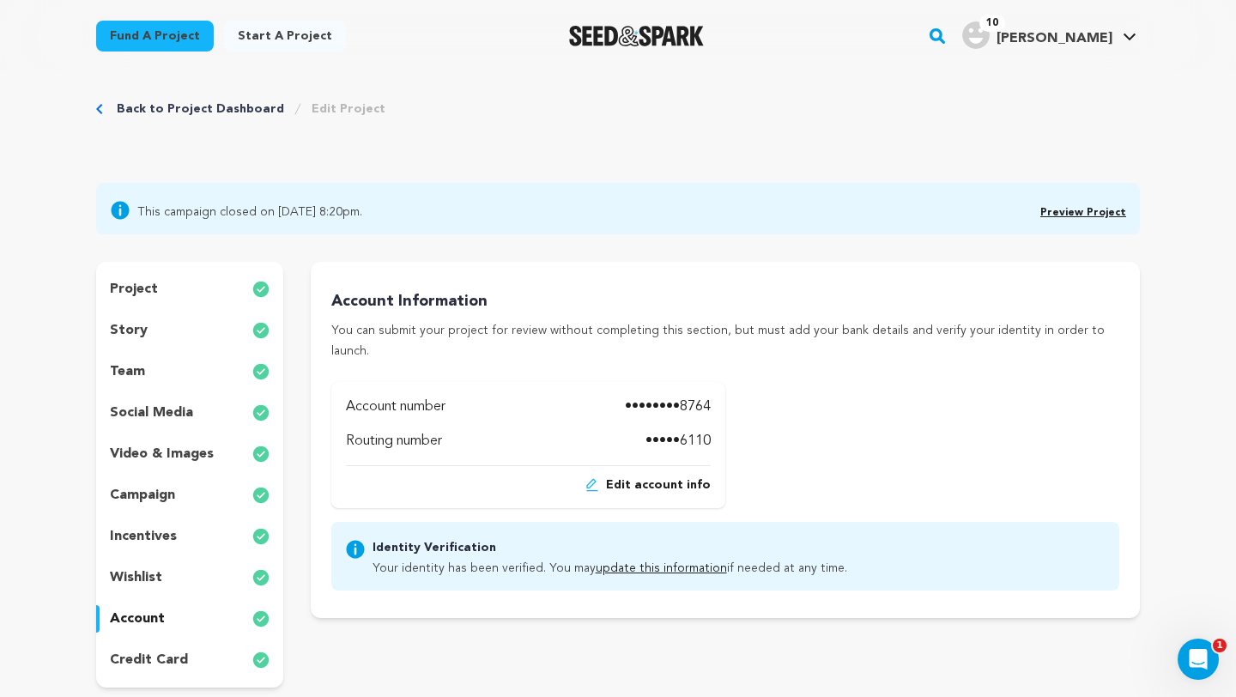
scroll to position [31, 0]
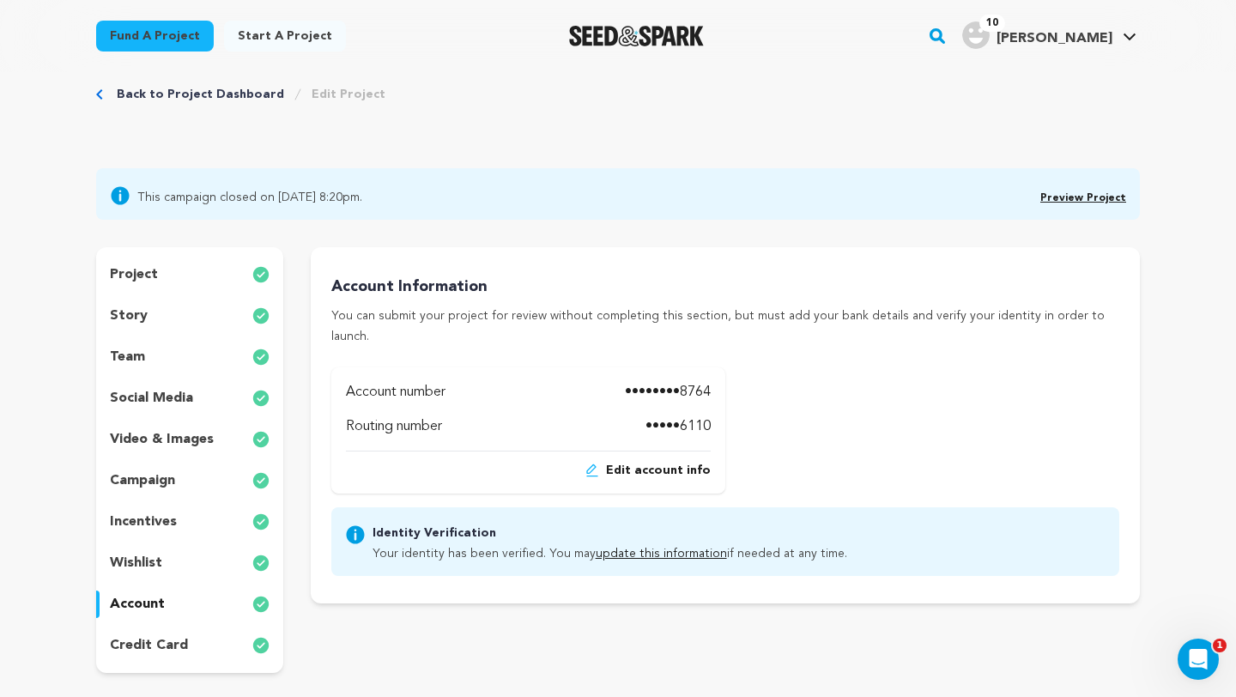
click at [621, 548] on link "update this information" at bounding box center [661, 554] width 131 height 12
